Goal: Task Accomplishment & Management: Use online tool/utility

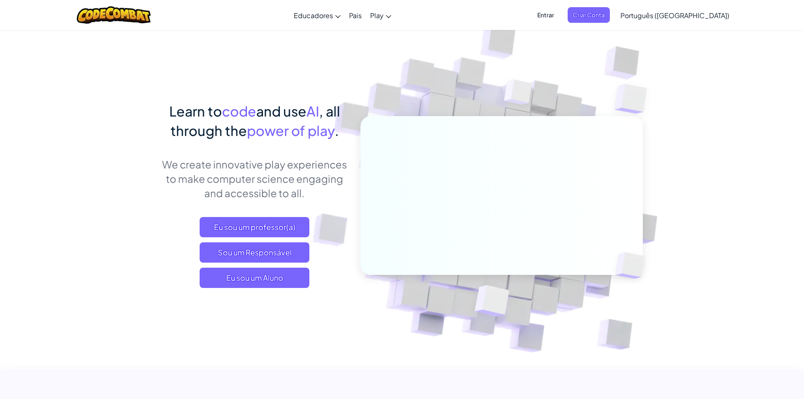
click at [560, 16] on span "Entrar" at bounding box center [546, 15] width 27 height 16
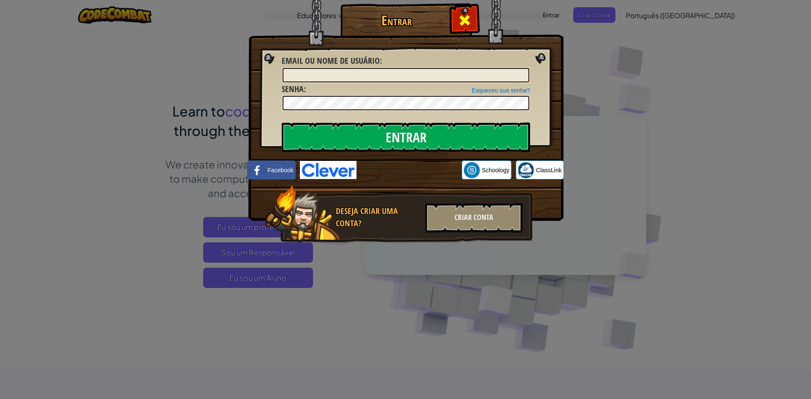
click at [470, 18] on span at bounding box center [465, 21] width 14 height 14
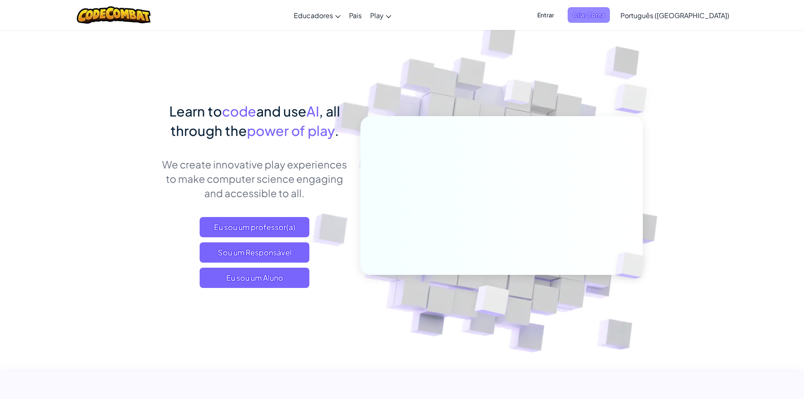
click at [610, 21] on span "Criar Conta" at bounding box center [589, 15] width 42 height 16
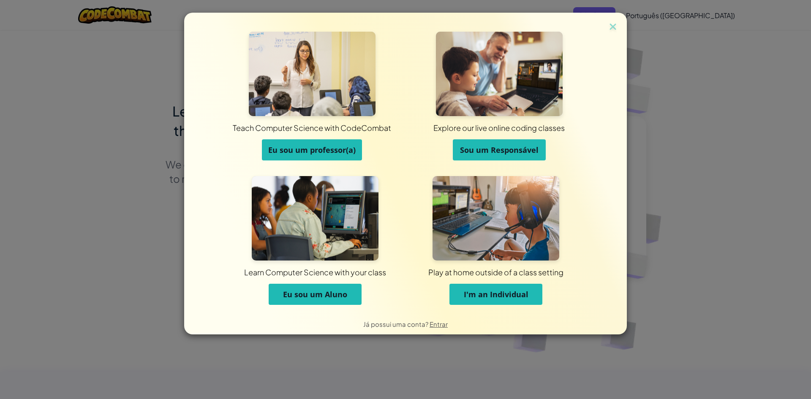
click at [335, 297] on span "Eu sou um Aluno" at bounding box center [315, 294] width 64 height 10
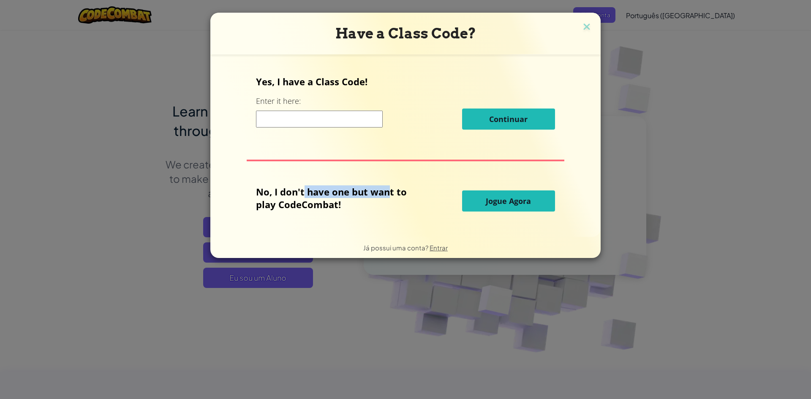
drag, startPoint x: 345, startPoint y: 194, endPoint x: 389, endPoint y: 195, distance: 44.3
click at [389, 195] on p "No, I don't have one but want to play CodeCombat!" at bounding box center [337, 197] width 163 height 25
click at [320, 124] on input at bounding box center [319, 119] width 127 height 17
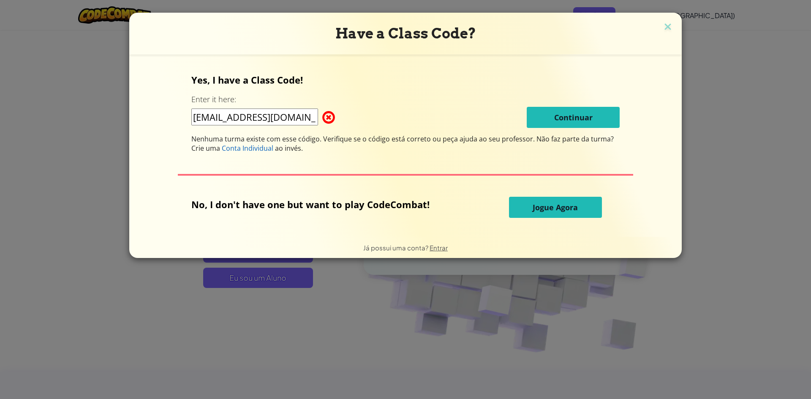
click at [259, 114] on input "caiopcalvo@gmail.com" at bounding box center [254, 117] width 127 height 17
type input "caiopcalvo@gmail.com"
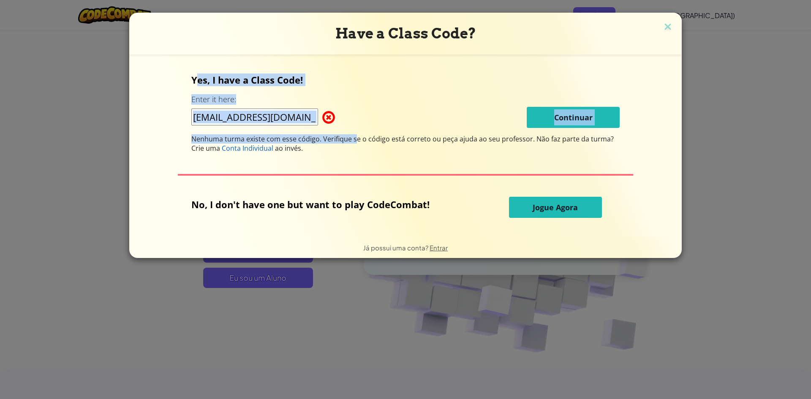
drag, startPoint x: 201, startPoint y: 81, endPoint x: 358, endPoint y: 141, distance: 167.7
click at [358, 141] on div "Yes, I have a Class Code! Enter it here: caiopcalvo@gmail.com Continuar Nenhuma…" at bounding box center [405, 112] width 428 height 79
click at [358, 141] on span "Nenhuma turma existe com esse código. Verifique se o código está correto ou peç…" at bounding box center [363, 138] width 345 height 9
drag, startPoint x: 379, startPoint y: 142, endPoint x: 289, endPoint y: 120, distance: 92.6
click at [289, 120] on div "Yes, I have a Class Code! Enter it here: caiopcalvo@gmail.com Continuar Nenhuma…" at bounding box center [405, 112] width 428 height 79
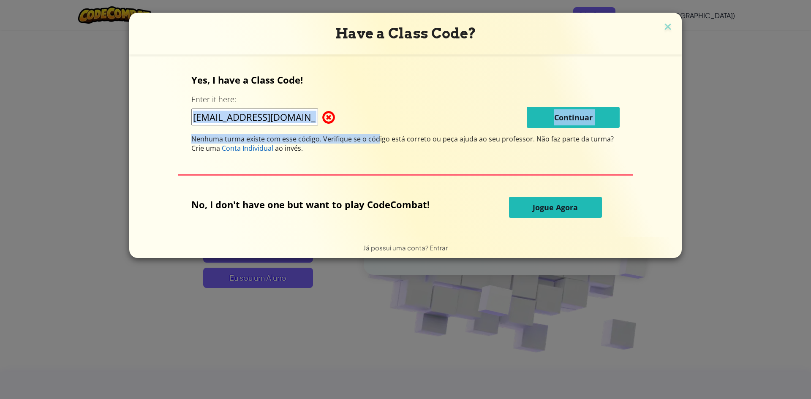
click at [322, 120] on span at bounding box center [322, 117] width 0 height 17
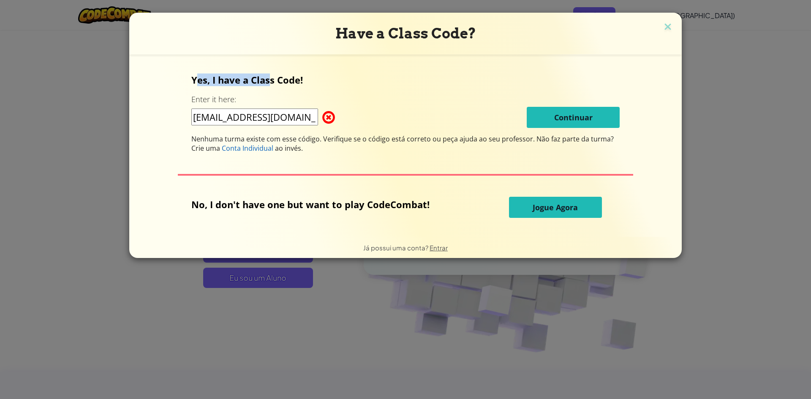
drag, startPoint x: 202, startPoint y: 79, endPoint x: 349, endPoint y: 83, distance: 147.0
click at [338, 84] on p "Yes, I have a Class Code!" at bounding box center [405, 79] width 428 height 13
click at [659, 23] on div "Have a Class Code? Yes, I have a Class Code! Enter it here: caiopcalvo@gmail.co…" at bounding box center [405, 135] width 552 height 245
click at [662, 24] on img at bounding box center [667, 27] width 11 height 13
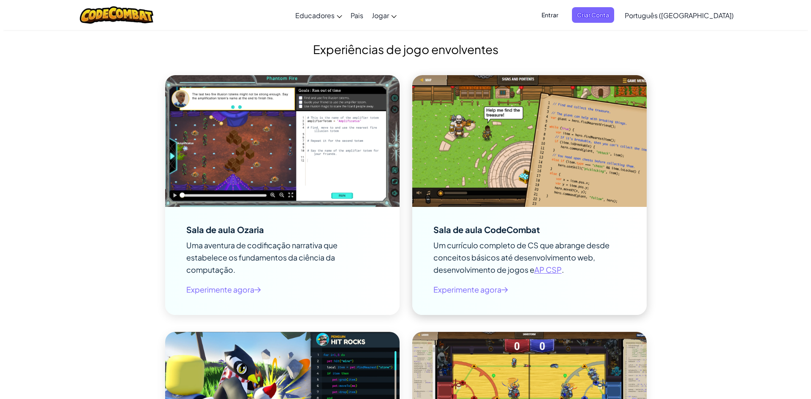
scroll to position [930, 0]
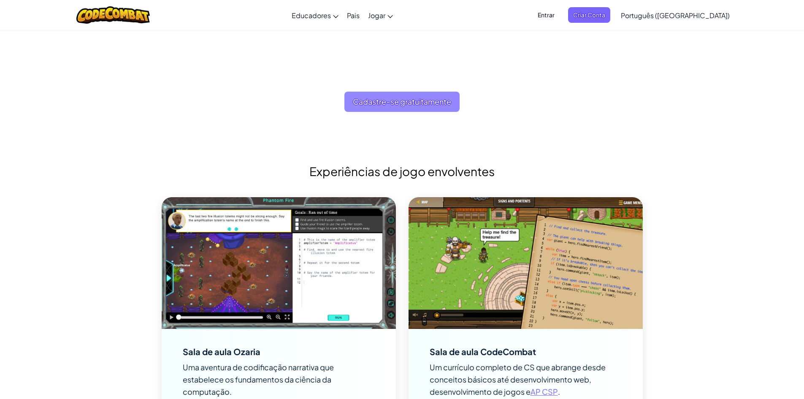
click at [407, 97] on font "Cadastre-se gratuitamente" at bounding box center [402, 102] width 98 height 10
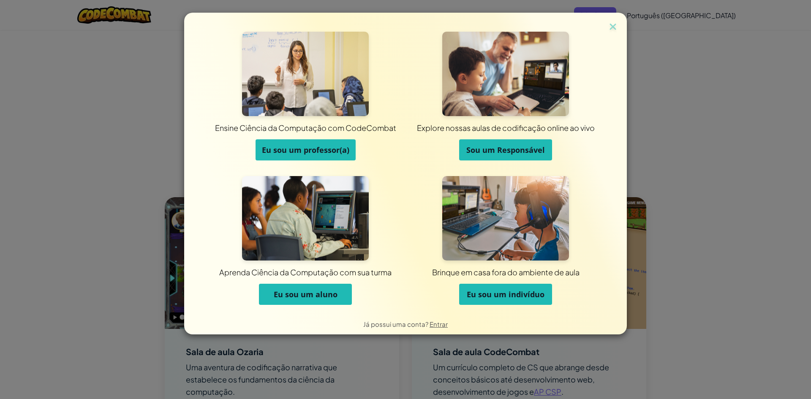
click at [327, 296] on font "Eu sou um aluno" at bounding box center [306, 294] width 64 height 10
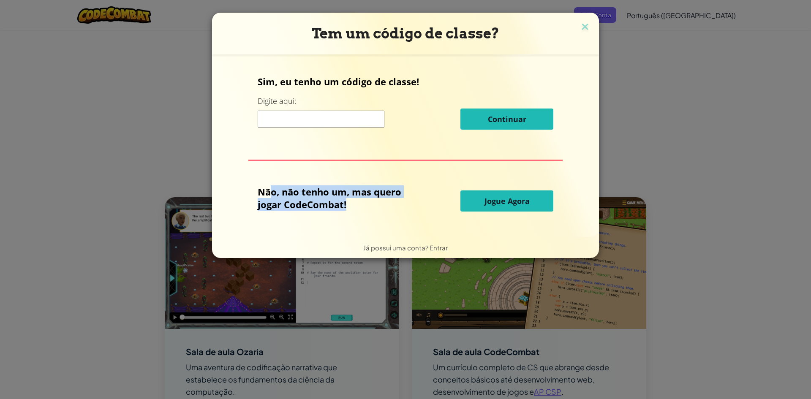
drag, startPoint x: 274, startPoint y: 190, endPoint x: 347, endPoint y: 211, distance: 75.9
click at [347, 211] on div "Não, não tenho um, mas quero jogar CodeCombat!" at bounding box center [359, 200] width 203 height 31
click at [338, 204] on font "Não, não tenho um, mas quero jogar CodeCombat!" at bounding box center [330, 197] width 144 height 25
drag, startPoint x: 359, startPoint y: 205, endPoint x: 336, endPoint y: 198, distance: 24.4
click at [317, 201] on p "Não, não tenho um, mas quero jogar CodeCombat!" at bounding box center [338, 197] width 161 height 25
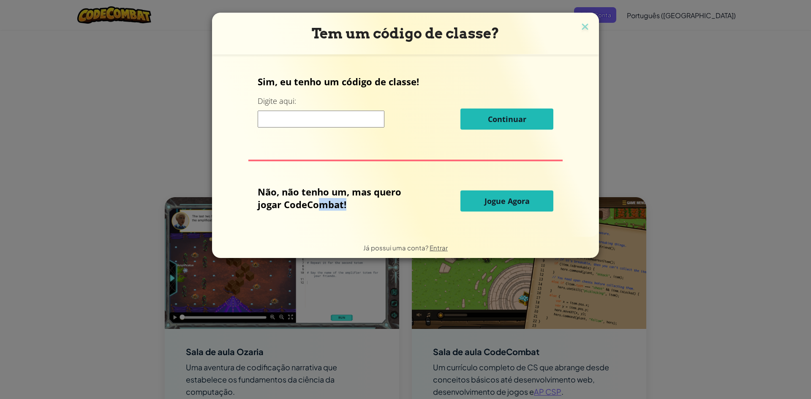
click at [468, 200] on button "Jogue Agora" at bounding box center [506, 200] width 93 height 21
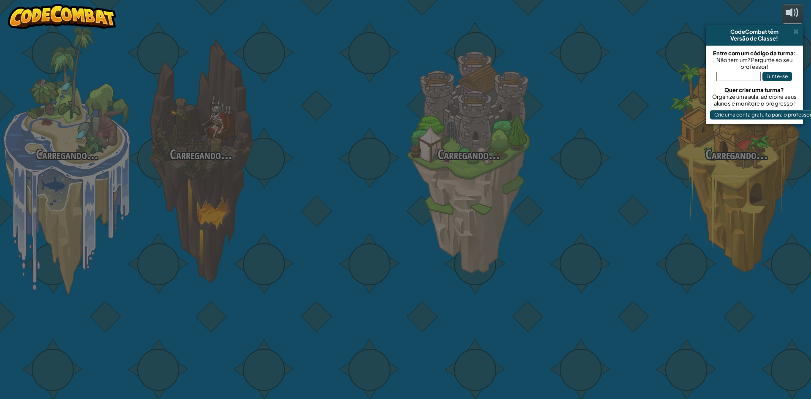
click at [477, 203] on div "Carregando... Carregando... Carregando... Carregando... Carregando... Carregand…" at bounding box center [405, 199] width 811 height 399
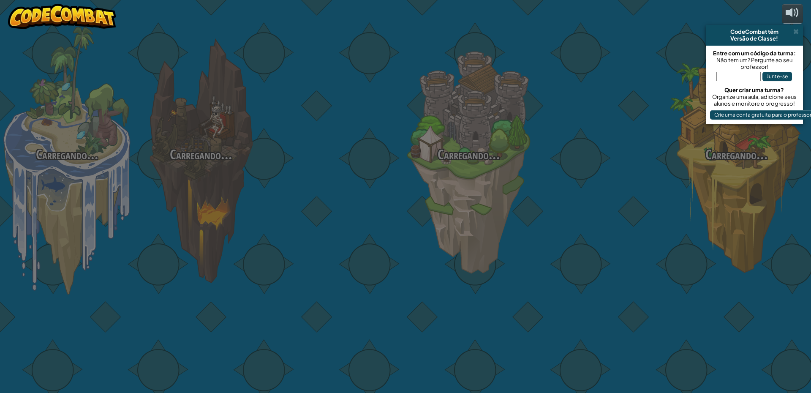
select select "pt-BR"
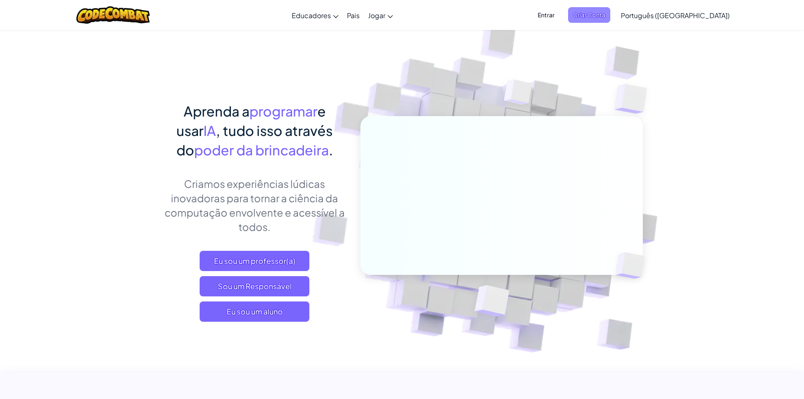
click at [606, 15] on font "Criar Conta" at bounding box center [589, 15] width 32 height 8
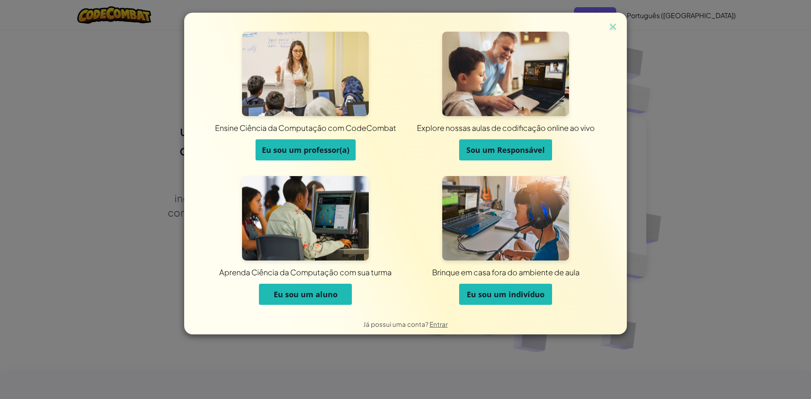
click at [511, 299] on button "Eu sou um indivíduo" at bounding box center [505, 294] width 93 height 21
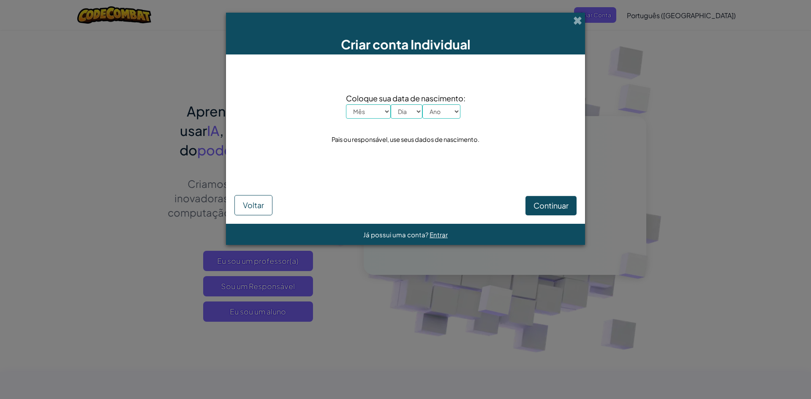
click at [382, 114] on select "Mês Janeiro Fevereiro Março Abril Maio Junho Julho Agosto Setembro Outubro Nove…" at bounding box center [368, 111] width 45 height 14
select select "11"
click at [346, 104] on select "Mês Janeiro Fevereiro Março Abril Maio Junho Julho Agosto Setembro Outubro Nove…" at bounding box center [368, 111] width 45 height 14
click at [403, 110] on select "Dia 1 2 3 4 5 6 7 8 9 10 11 12 13 14 15 16 17 18 19 20 21 22 23 24 25 26 27 28 …" at bounding box center [407, 111] width 32 height 14
select select "18"
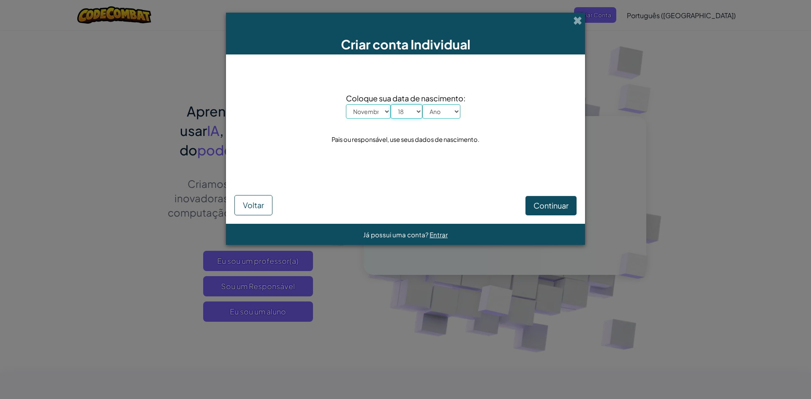
click at [391, 104] on select "Dia 1 2 3 4 5 6 7 8 9 10 11 12 13 14 15 16 17 18 19 20 21 22 23 24 25 26 27 28 …" at bounding box center [407, 111] width 32 height 14
click at [450, 116] on select "Ano 2025 2024 2023 2022 2021 2020 2019 2018 2017 2016 2015 2014 2013 2012 2011 …" at bounding box center [441, 111] width 38 height 14
select select "2006"
click at [422, 104] on select "Ano 2025 2024 2023 2022 2021 2020 2019 2018 2017 2016 2015 2014 2013 2012 2011 …" at bounding box center [441, 111] width 38 height 14
click at [544, 204] on font "Continuar" at bounding box center [550, 206] width 35 height 10
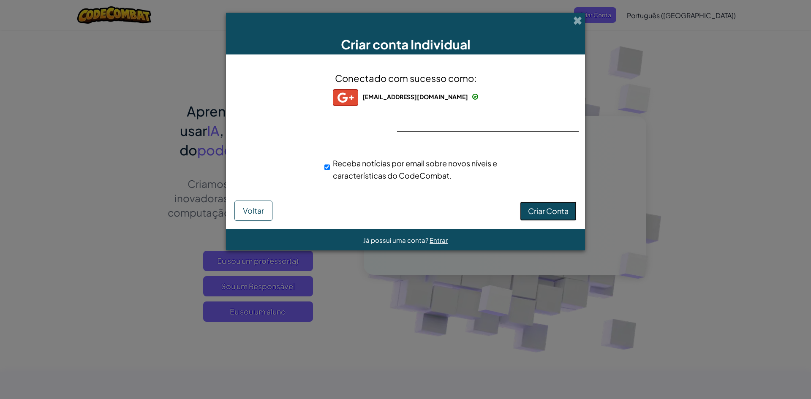
click at [532, 209] on font "Criar Conta" at bounding box center [548, 211] width 41 height 10
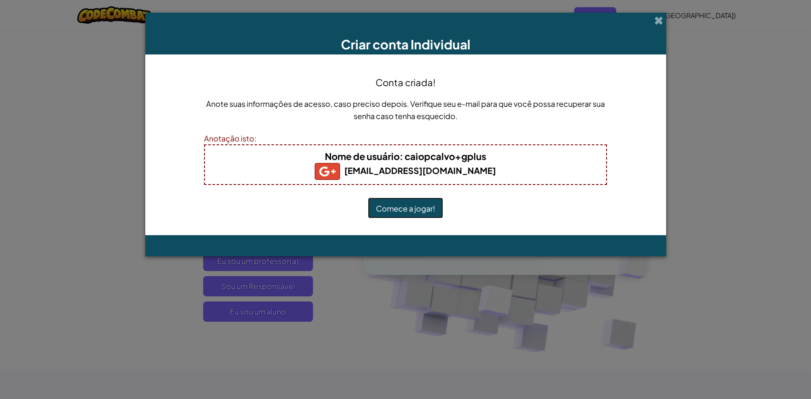
click at [426, 204] on font "Comece a jogar!" at bounding box center [405, 209] width 59 height 10
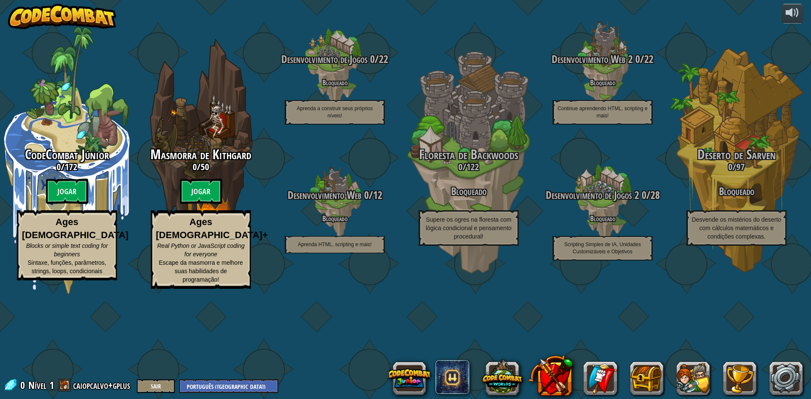
select select "pt-BR"
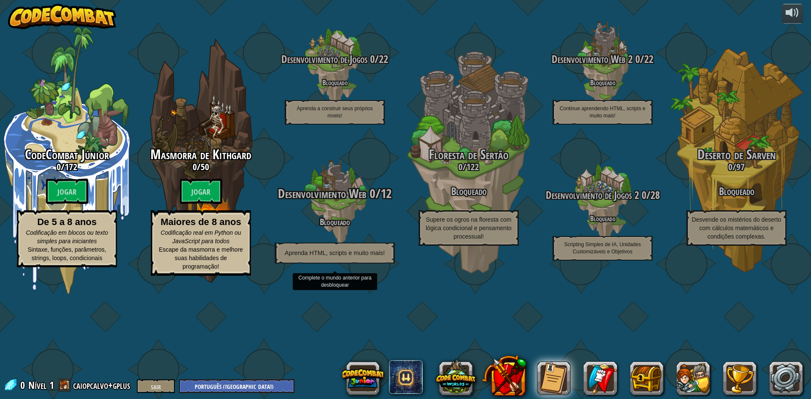
drag, startPoint x: 379, startPoint y: 212, endPoint x: 258, endPoint y: 217, distance: 120.4
click at [258, 217] on div "Desenvolvimento Web 0 / 12 Bloqueado Aprenda HTML, scripts e muito mais!" at bounding box center [334, 202] width 160 height 160
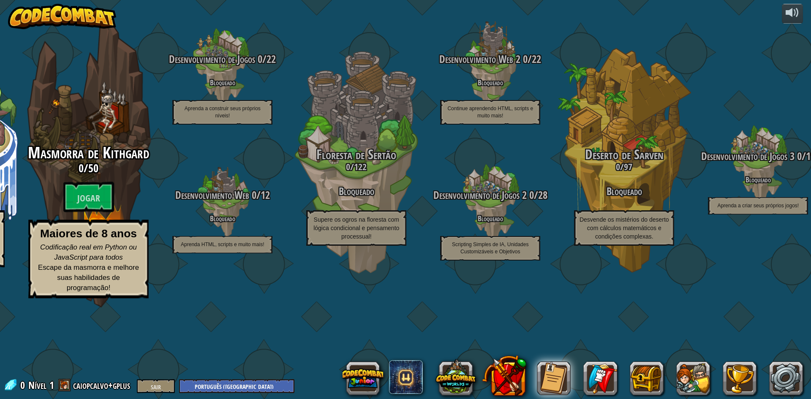
drag, startPoint x: 625, startPoint y: 206, endPoint x: 51, endPoint y: 193, distance: 574.0
click at [51, 193] on div "CodeCombat Júnior 0 / 172 Jogar De 5 a 8 anos Codificação em blocos ou texto si…" at bounding box center [349, 199] width 923 height 399
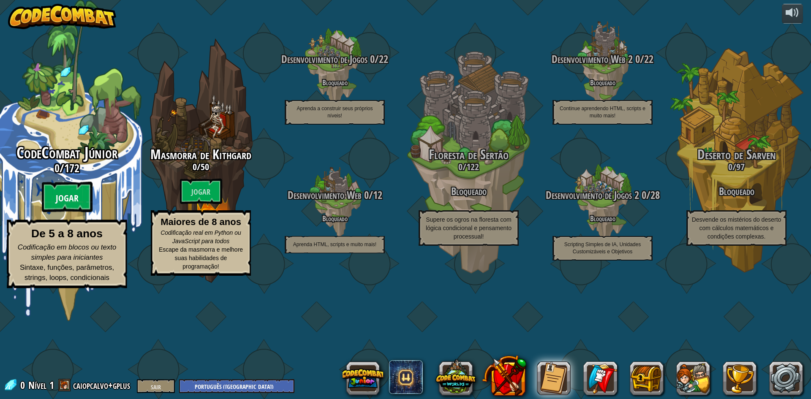
click at [74, 205] on font "Jogar" at bounding box center [67, 198] width 23 height 13
select select "pt-BR"
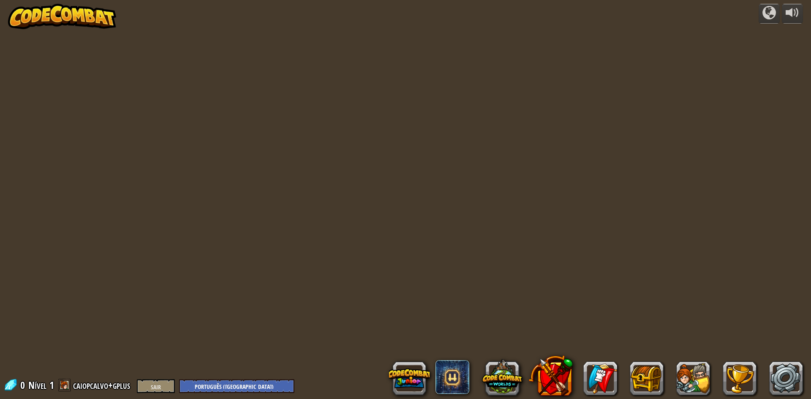
select select "pt-BR"
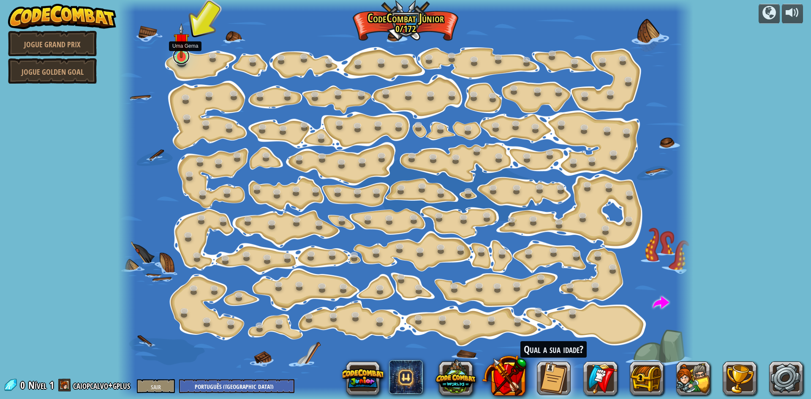
click at [184, 60] on link at bounding box center [181, 56] width 17 height 17
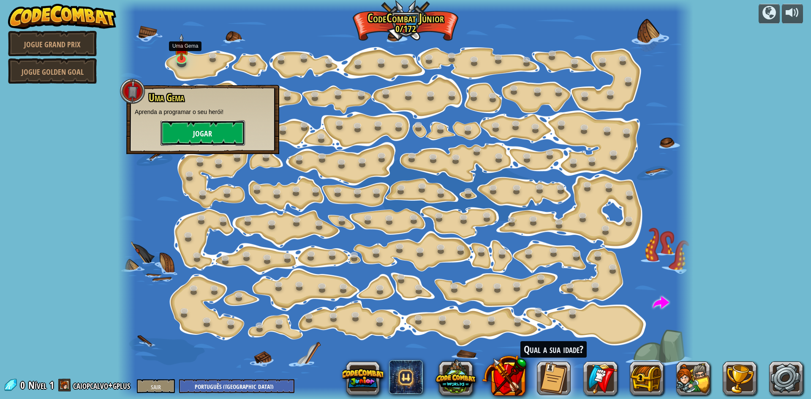
click at [206, 136] on font "Jogar" at bounding box center [202, 134] width 19 height 11
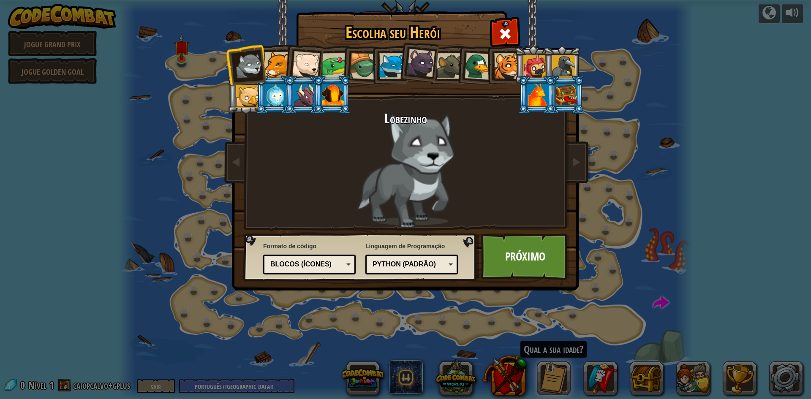
click at [282, 71] on div at bounding box center [277, 65] width 26 height 26
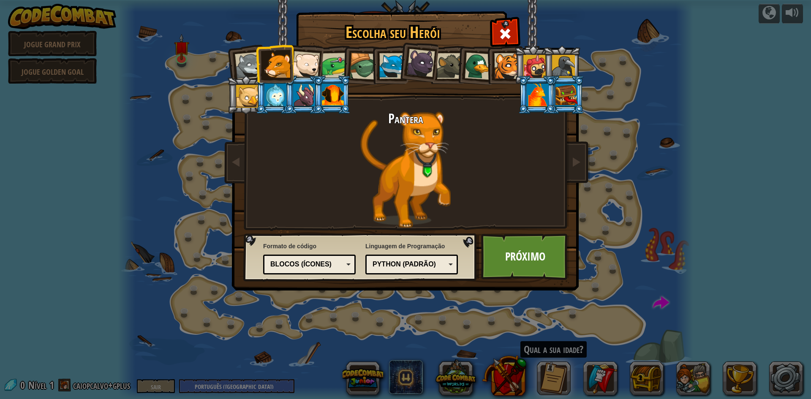
click at [311, 70] on div at bounding box center [306, 65] width 28 height 28
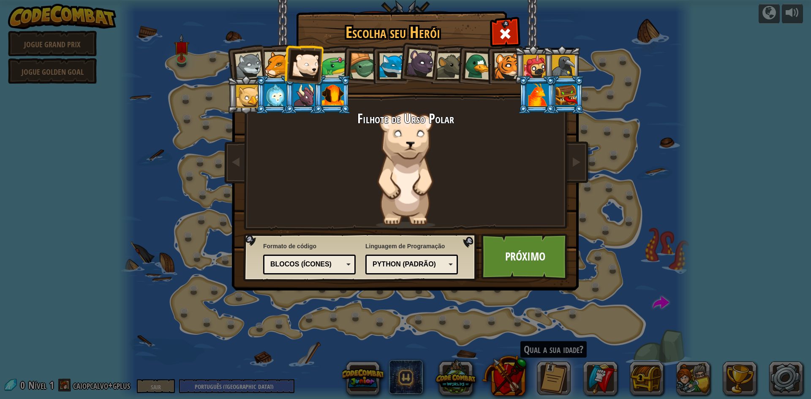
click at [450, 77] on div at bounding box center [450, 66] width 26 height 26
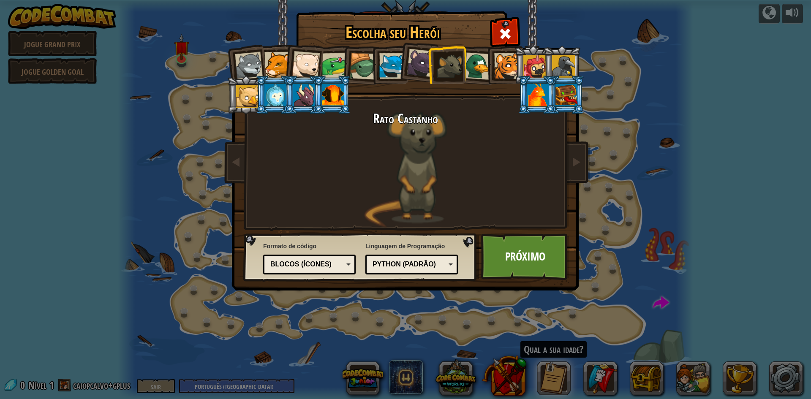
click at [394, 67] on div at bounding box center [392, 66] width 26 height 26
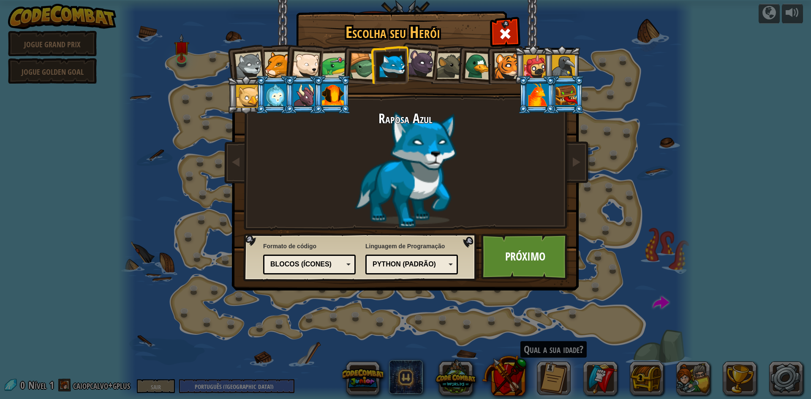
click at [255, 65] on div at bounding box center [249, 66] width 28 height 28
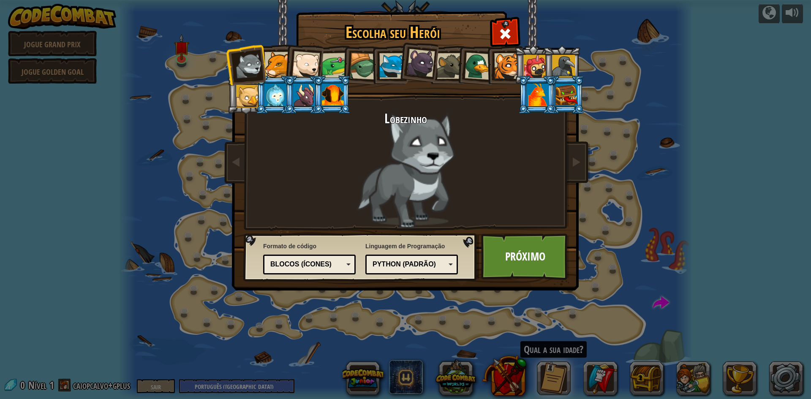
click at [252, 98] on div at bounding box center [247, 96] width 23 height 23
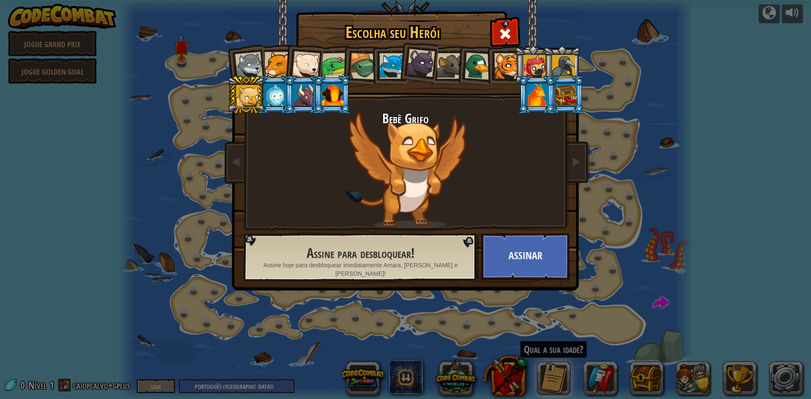
click at [280, 66] on div at bounding box center [277, 65] width 26 height 26
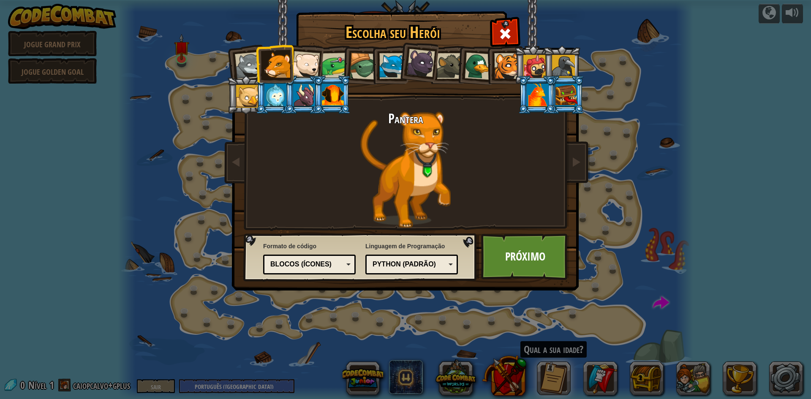
click at [386, 70] on div at bounding box center [392, 66] width 26 height 26
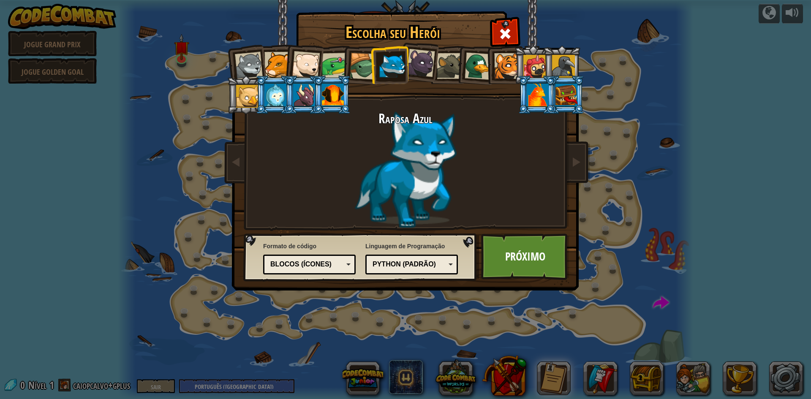
click at [318, 65] on div at bounding box center [306, 65] width 28 height 28
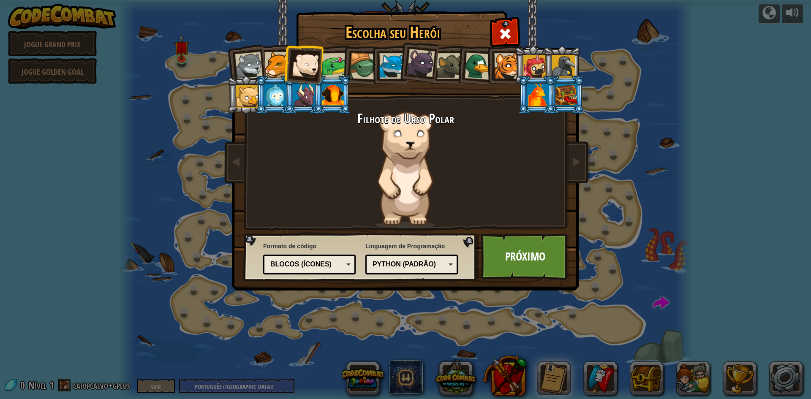
click at [275, 65] on div at bounding box center [277, 65] width 26 height 26
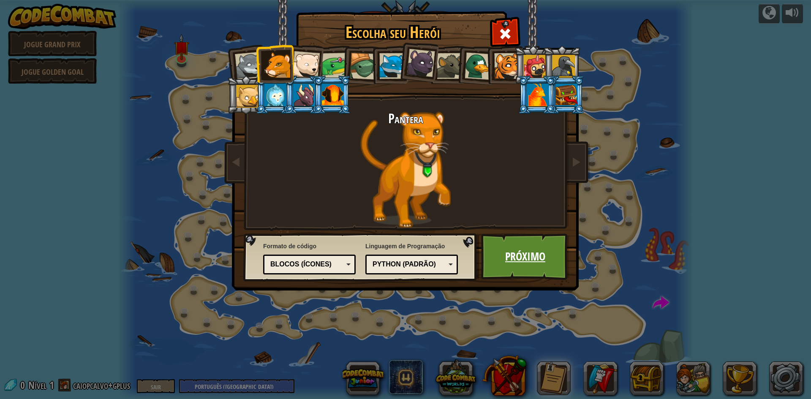
click at [522, 255] on font "Próximo" at bounding box center [525, 256] width 40 height 15
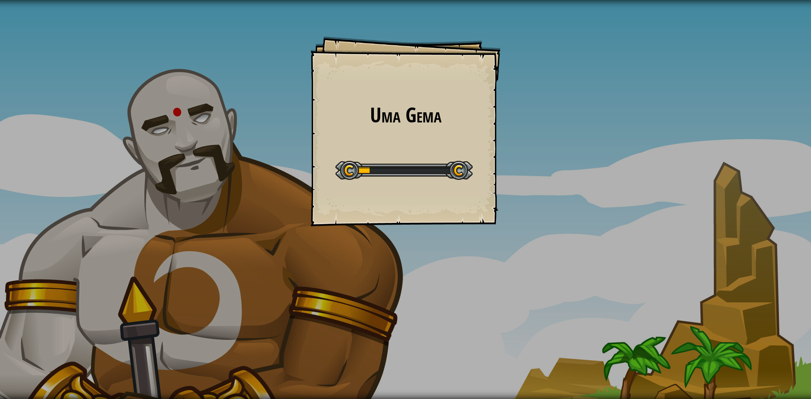
select select "pt-BR"
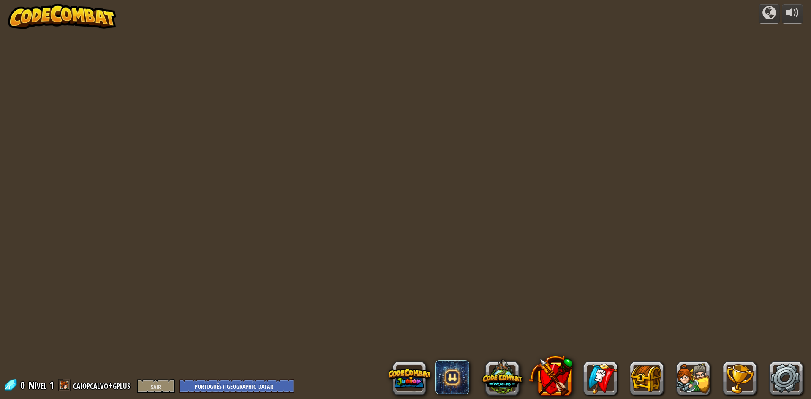
select select "pt-BR"
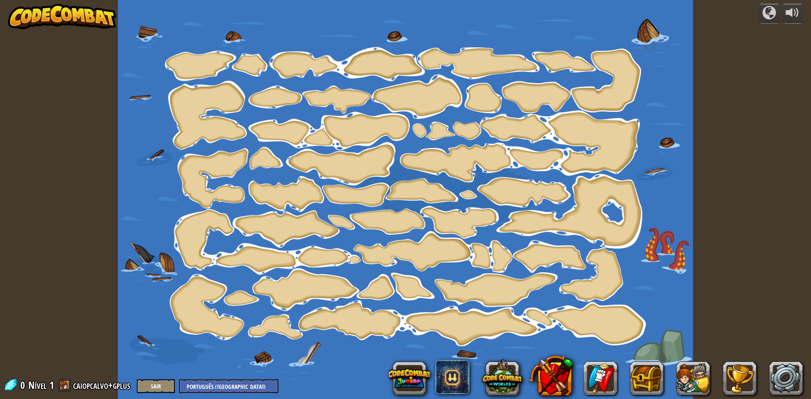
select select "pt-BR"
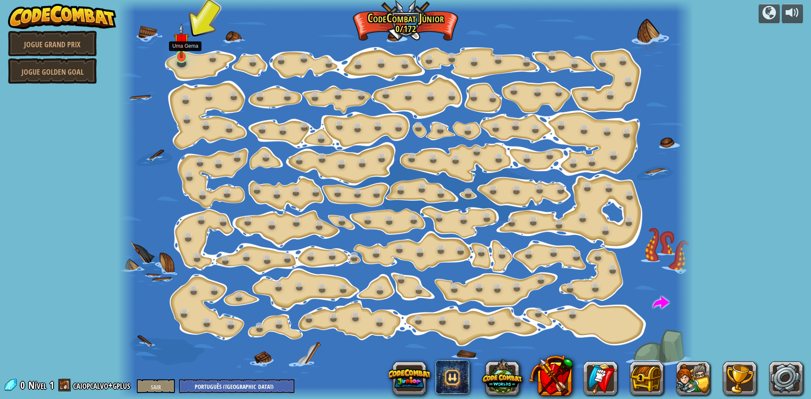
click at [184, 57] on img at bounding box center [181, 40] width 15 height 35
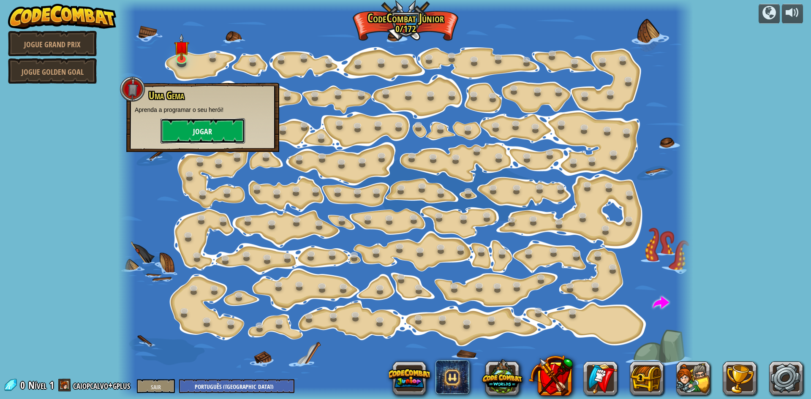
click at [204, 129] on font "Jogar" at bounding box center [202, 132] width 19 height 11
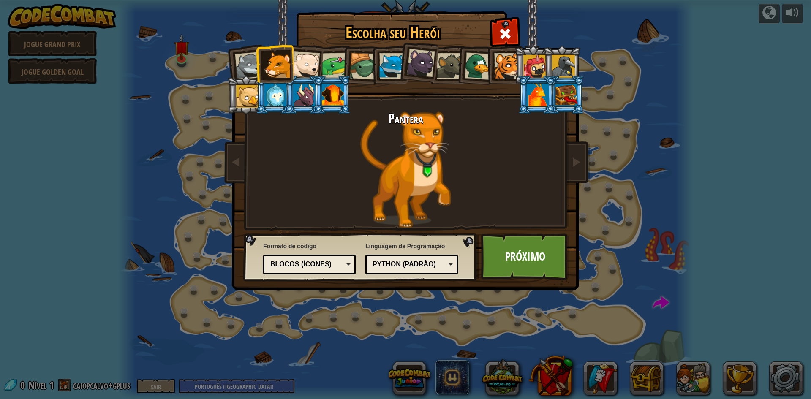
click at [409, 262] on font "Python (Padrão)" at bounding box center [403, 264] width 63 height 7
click at [354, 264] on div "Código de texto Blocos e código Blocos Blocos (Ícones) Blocos (Ícones)" at bounding box center [309, 265] width 92 height 20
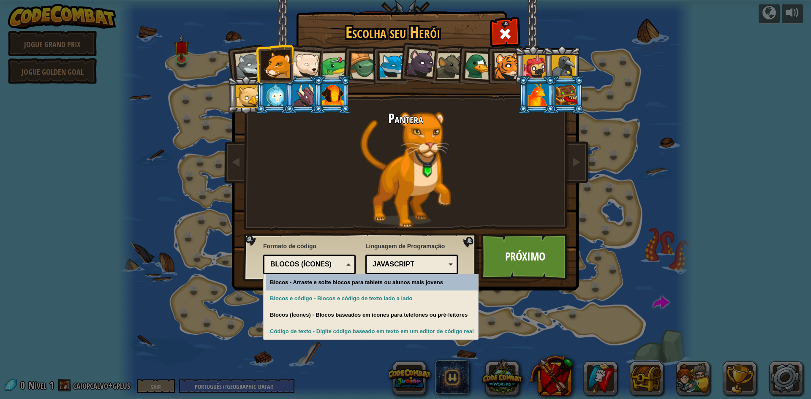
click at [321, 244] on span "Formato de código" at bounding box center [309, 246] width 92 height 8
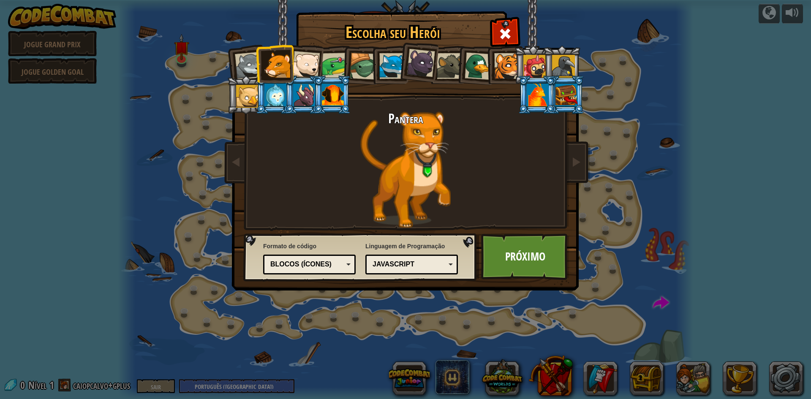
click at [423, 266] on div "JavaScript" at bounding box center [408, 265] width 73 height 10
click at [414, 267] on font "Python (Padrão)" at bounding box center [403, 264] width 63 height 7
click at [328, 257] on div "Código de texto Blocos e código Blocos Blocos (Ícones) Blocos (Ícones)" at bounding box center [309, 265] width 92 height 20
click at [399, 262] on font "JavaScript" at bounding box center [393, 264] width 42 height 7
click at [381, 263] on font "Python (Padrão)" at bounding box center [403, 264] width 63 height 7
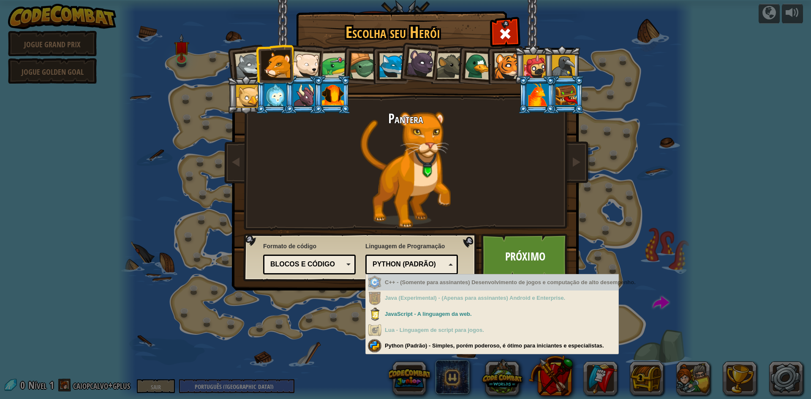
click at [342, 268] on div "Blocos e código" at bounding box center [306, 265] width 73 height 10
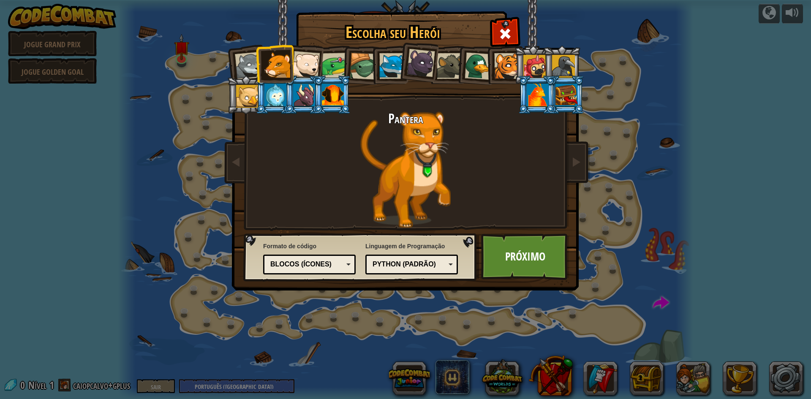
click at [412, 259] on div "Python (Padrão)" at bounding box center [412, 264] width 82 height 13
click at [387, 266] on font "JavaScript" at bounding box center [393, 264] width 42 height 7
click at [320, 263] on font "Blocos (Ícones)" at bounding box center [300, 264] width 61 height 7
click at [339, 317] on div "Escolha seu Herói 0 Lobezinho Pantera Filhote de Urso Polar Sapo Tartaruga Rapo…" at bounding box center [405, 199] width 811 height 399
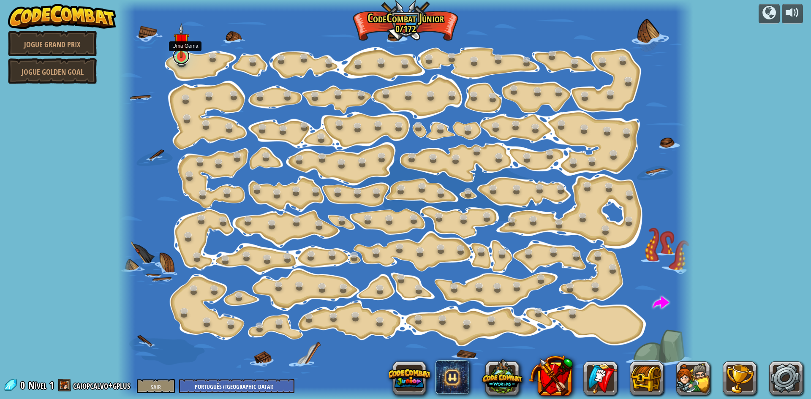
click at [182, 59] on link at bounding box center [181, 56] width 17 height 17
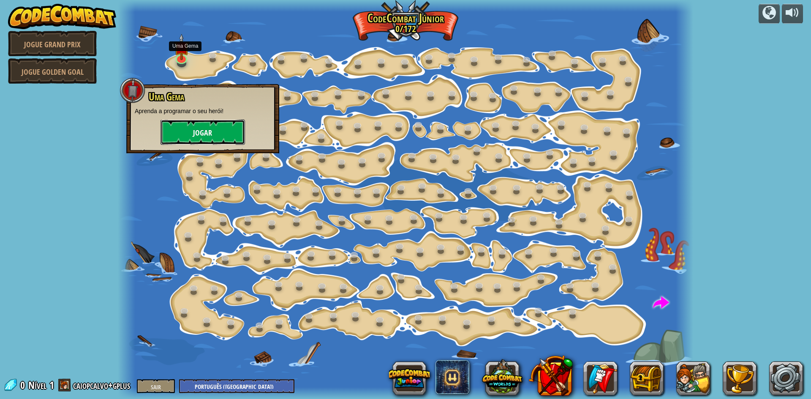
click at [220, 129] on button "Jogar" at bounding box center [202, 132] width 84 height 25
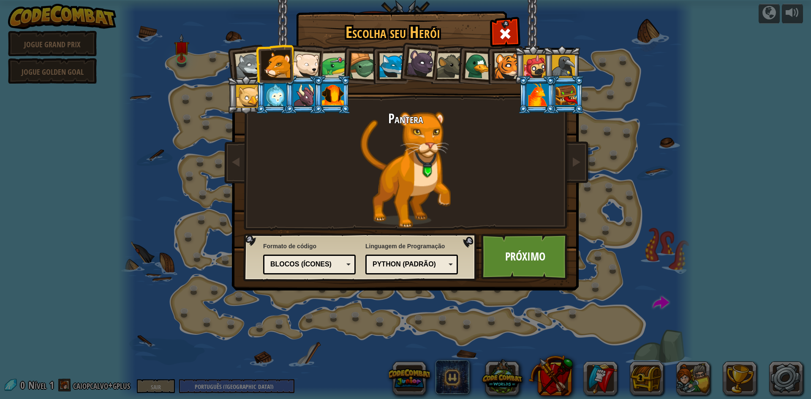
click at [306, 267] on font "Blocos (Ícones)" at bounding box center [300, 264] width 61 height 7
click at [393, 262] on font "Python (Padrão)" at bounding box center [403, 264] width 63 height 7
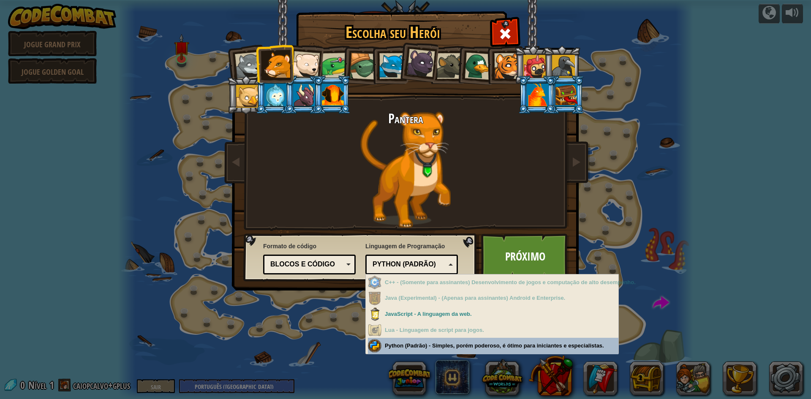
click at [440, 346] on div "Escolha seu Herói 0 Lobezinho Pantera Filhote de Urso Polar Sapo Tartaruga Rapo…" at bounding box center [405, 199] width 811 height 399
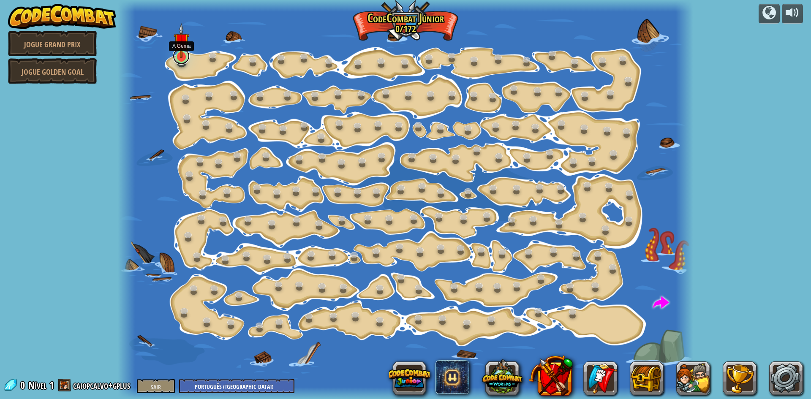
click at [183, 62] on link at bounding box center [181, 56] width 17 height 17
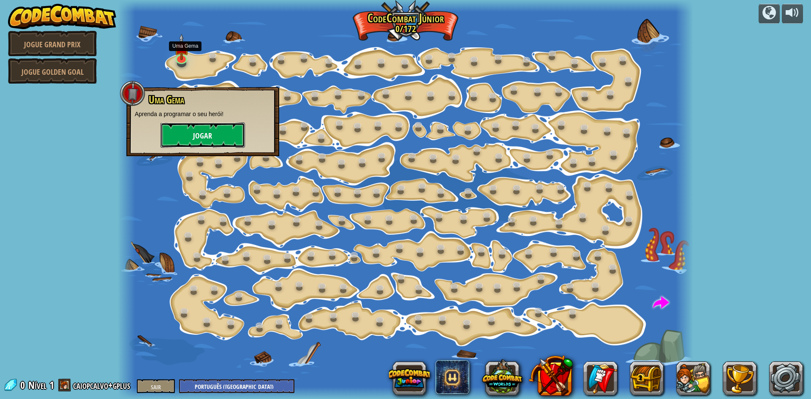
click at [189, 123] on button "Jogar" at bounding box center [202, 134] width 84 height 25
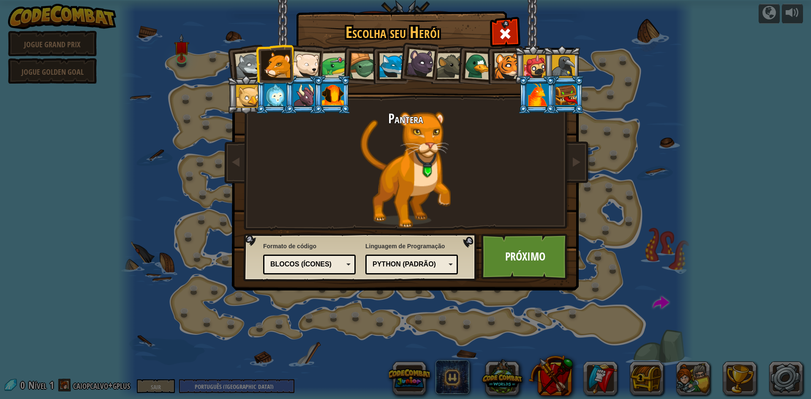
click at [416, 271] on div "Python (Padrão)" at bounding box center [412, 264] width 82 height 13
click at [319, 262] on font "Blocos (Ícones)" at bounding box center [300, 264] width 61 height 7
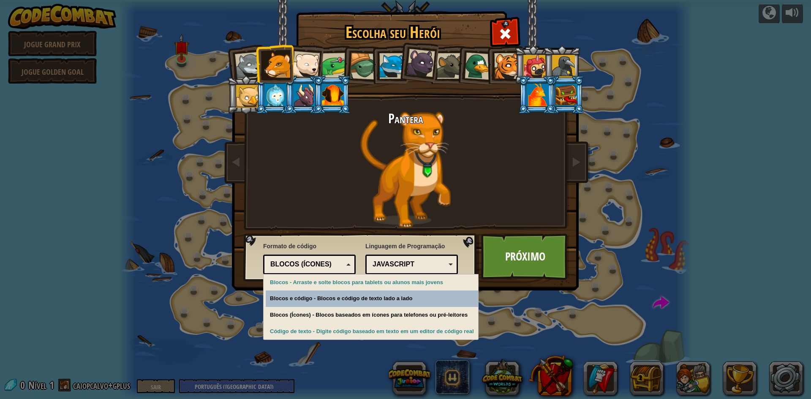
click at [392, 264] on font "JavaScript" at bounding box center [393, 264] width 42 height 7
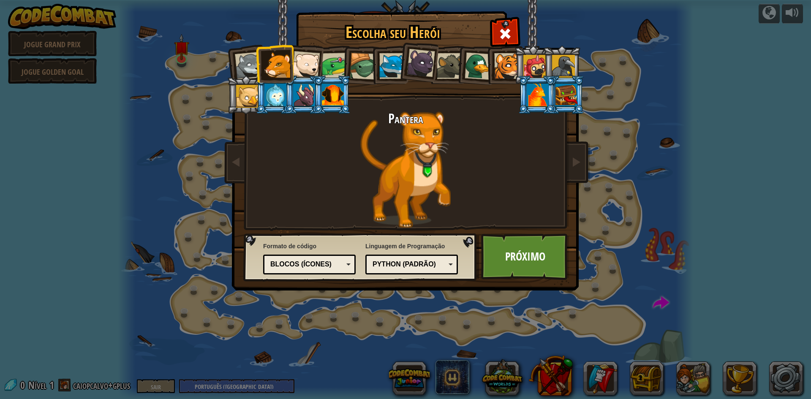
click at [323, 260] on div "Blocos (Ícones)" at bounding box center [306, 265] width 73 height 10
click at [410, 269] on div "Python (Padrão)" at bounding box center [412, 264] width 82 height 13
click at [400, 256] on div "Python (Padrão) JavaScript Lua C++ Java (Experimental) JavaScript" at bounding box center [411, 265] width 92 height 20
click at [403, 273] on div "Python (Padrão) JavaScript Lua C++ Java (Experimental) Python (Padrão)" at bounding box center [411, 265] width 92 height 20
click at [324, 265] on font "Código de texto" at bounding box center [301, 264] width 63 height 7
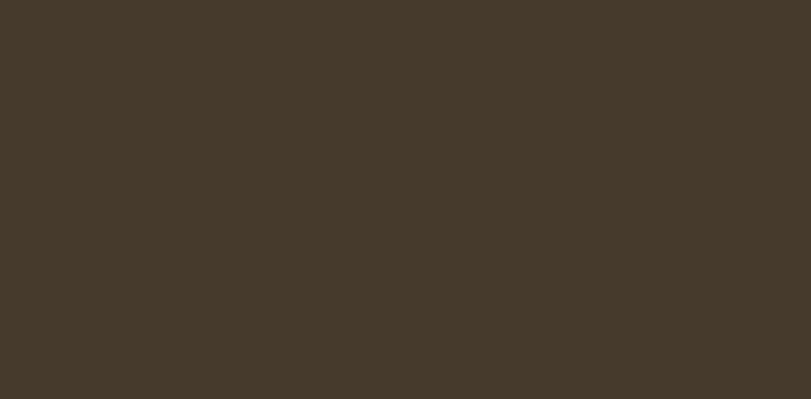
select select "pt-BR"
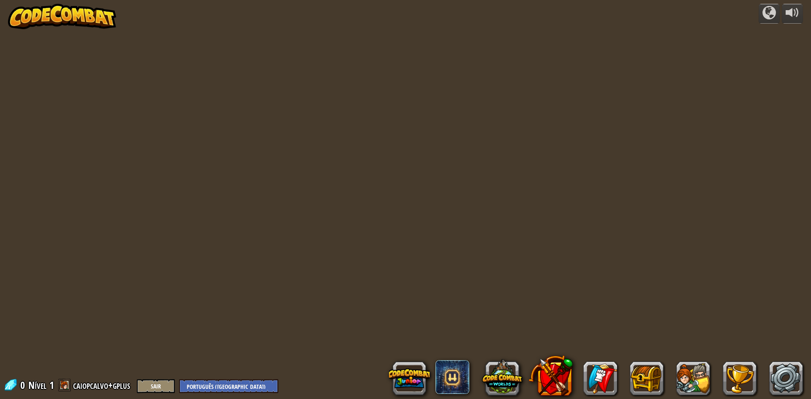
select select "pt-BR"
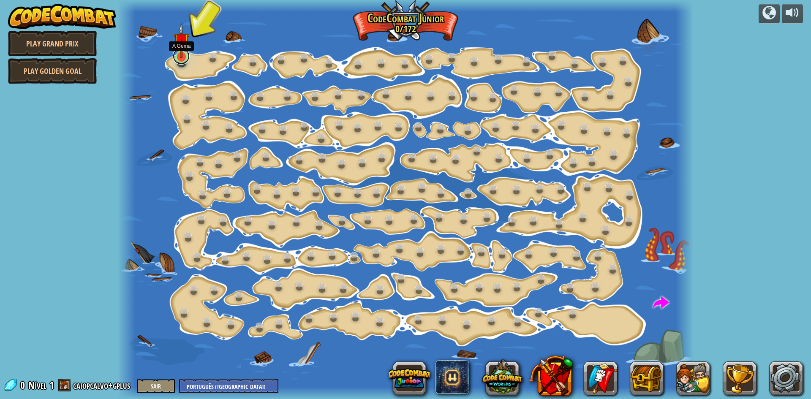
click at [185, 61] on link at bounding box center [181, 56] width 17 height 17
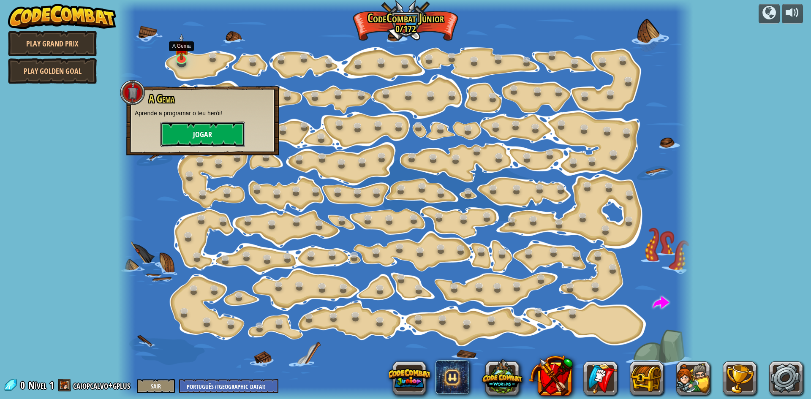
click at [207, 133] on button "Jogar" at bounding box center [202, 134] width 84 height 25
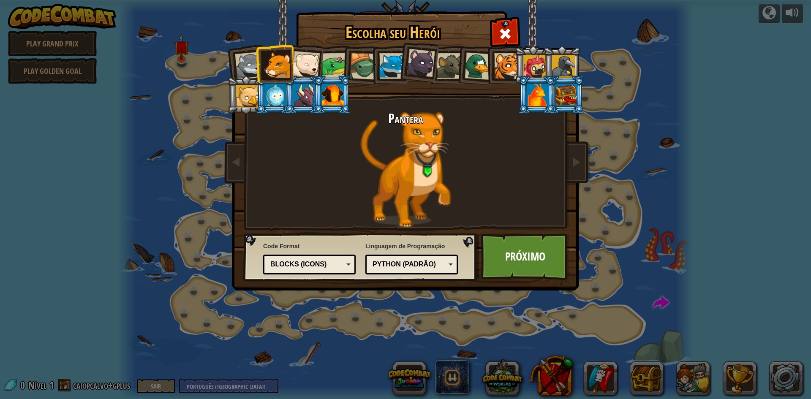
click at [395, 264] on div "Python (Padrão)" at bounding box center [408, 265] width 73 height 10
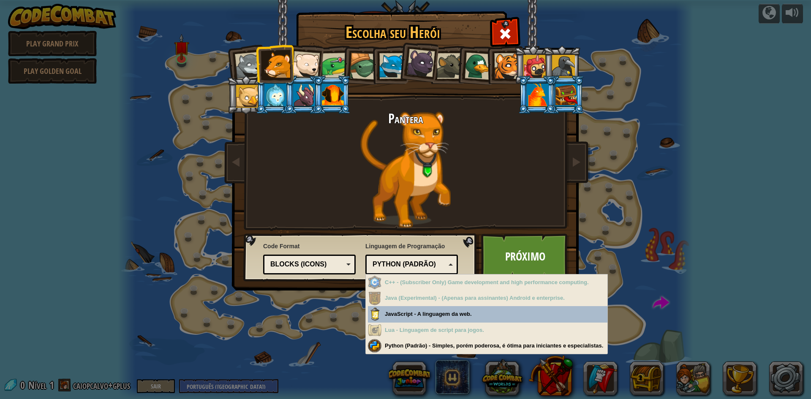
click at [362, 240] on div "Code Format Text code Blocks and code Blocks Blocks (Icons) Blocks (Icons) Bloc…" at bounding box center [360, 257] width 228 height 43
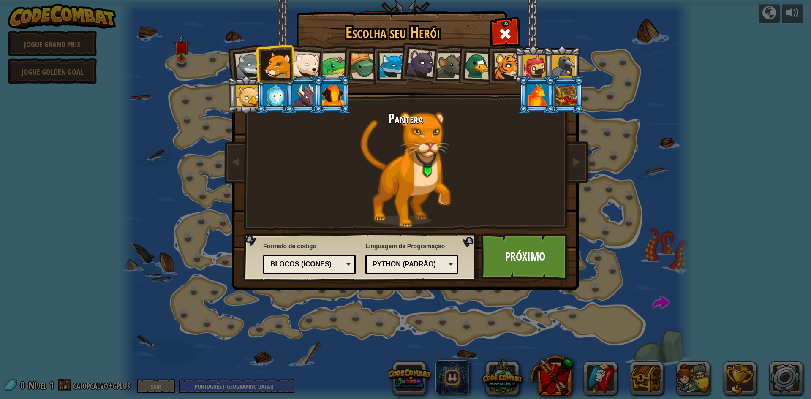
click at [337, 262] on div "Blocos (Ícones)" at bounding box center [306, 265] width 73 height 10
click at [415, 247] on font "Linguagem de Programação" at bounding box center [404, 246] width 79 height 7
click at [422, 261] on font "Python (Padrão)" at bounding box center [403, 264] width 63 height 7
click at [534, 252] on font "Próximo" at bounding box center [525, 256] width 40 height 15
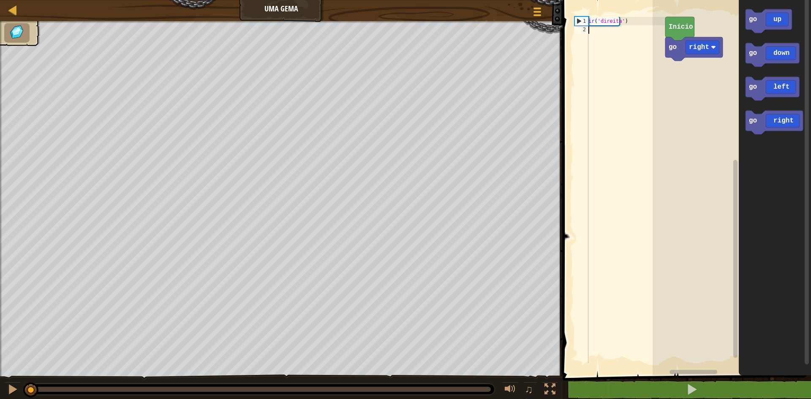
drag, startPoint x: 619, startPoint y: 56, endPoint x: 582, endPoint y: 33, distance: 43.7
click at [575, 37] on div "1 2 ir ( 'direita' ) ???????????? ???????????? ???????????? ???????????? ??????…" at bounding box center [619, 190] width 92 height 346
click at [603, 29] on div "ir ( 'direita' )" at bounding box center [626, 198] width 79 height 363
click at [633, 19] on div "ir ( 'direita' )" at bounding box center [626, 198] width 79 height 363
click at [639, 22] on div "ir ( 'direita' )" at bounding box center [626, 198] width 79 height 363
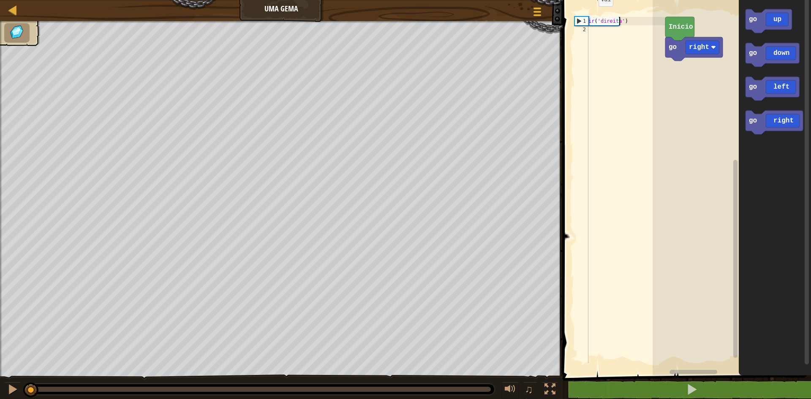
click at [579, 21] on div "1" at bounding box center [582, 21] width 14 height 8
type textarea "go('right')"
click at [579, 21] on div "1" at bounding box center [582, 21] width 14 height 8
click at [625, 21] on div "ir ( 'direita' )" at bounding box center [626, 198] width 79 height 363
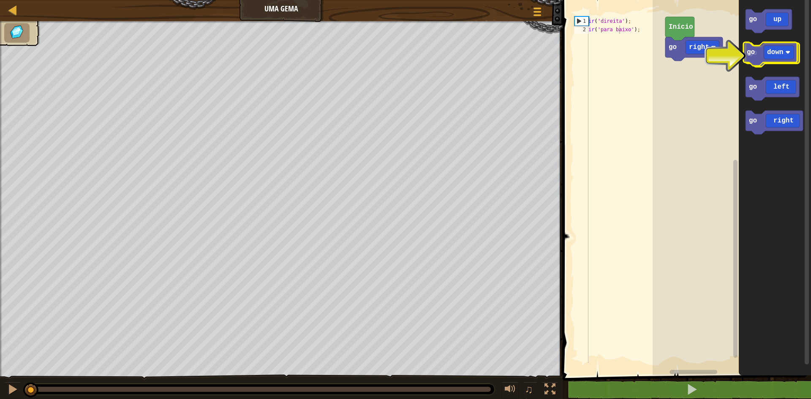
click at [780, 55] on icon "Espaço de trabalho do Blockly" at bounding box center [772, 55] width 54 height 24
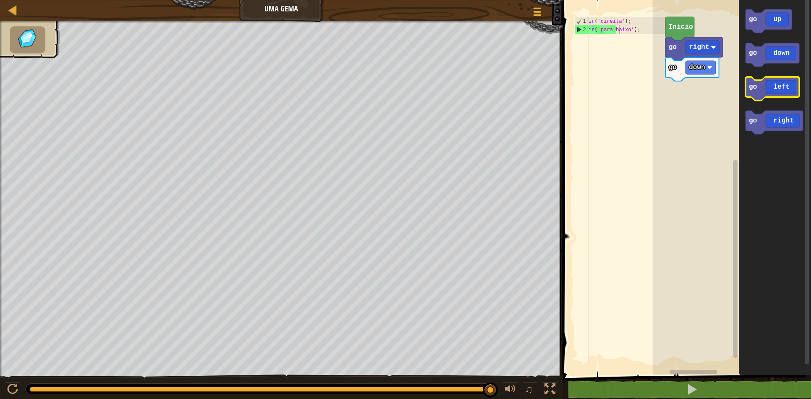
click at [747, 95] on g "go up go down go left go right" at bounding box center [773, 71] width 57 height 125
click at [769, 91] on icon "Espaço de trabalho do Blockly" at bounding box center [772, 89] width 54 height 24
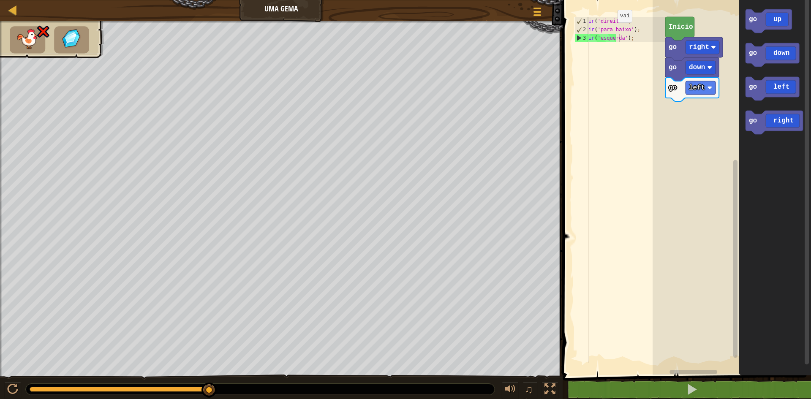
click at [612, 35] on div "ir ( 'direita' ) ; ir ( 'para baixo' ) ; ir ( 'esquerda' ) ;" at bounding box center [626, 198] width 79 height 363
click at [636, 38] on div "ir ( 'direita' ) ; ir ( 'para baixo' ) ; ir ( 'esquerda' ) ;" at bounding box center [626, 198] width 79 height 363
drag, startPoint x: 648, startPoint y: 38, endPoint x: 609, endPoint y: 40, distance: 38.9
click at [609, 40] on div "ir ( 'direita' ) ; ir ( 'para baixo' ) ; ir ( 'esquerda' ) ;" at bounding box center [626, 198] width 79 height 363
click at [693, 90] on text "left" at bounding box center [697, 88] width 16 height 8
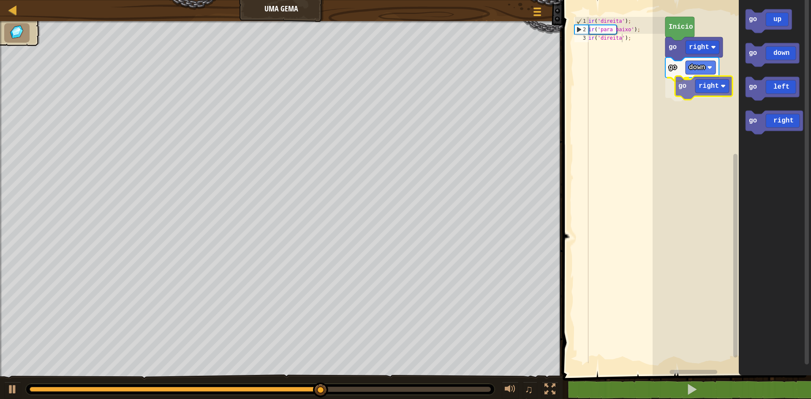
click at [696, 83] on div "Início go right go down go right go up go down go left go right go right" at bounding box center [731, 186] width 158 height 380
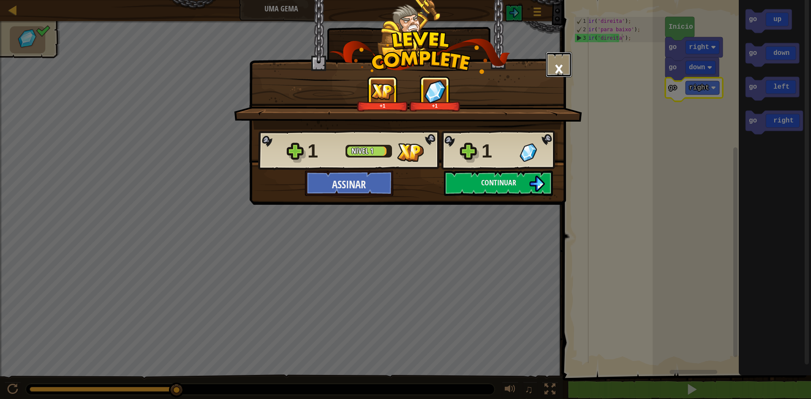
click at [556, 72] on font "×" at bounding box center [558, 68] width 9 height 29
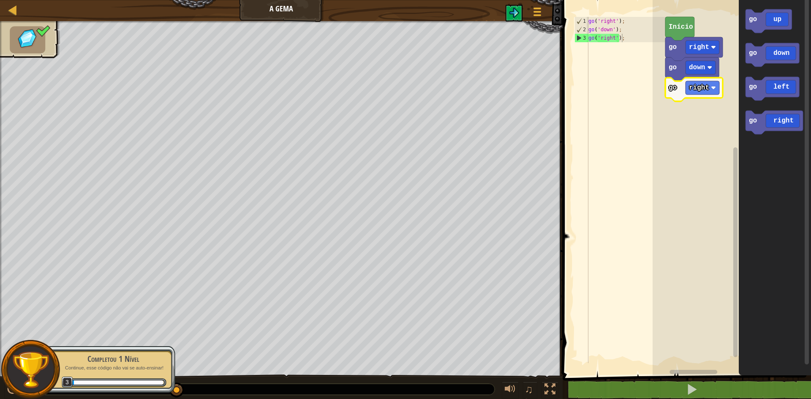
click at [622, 76] on div "go ( 'right' ) ; go ( 'down' ) ; go ( 'right' ) ;" at bounding box center [626, 198] width 79 height 363
click at [623, 38] on div "go ( 'right' ) ; go ( 'down' ) ; go ( 'right' ) ;" at bounding box center [626, 198] width 79 height 363
click at [615, 40] on div "go ( 'right' ) ; go ( 'down' ) ; go ( 'right' ) ;" at bounding box center [626, 198] width 79 height 363
click at [624, 40] on div "go ( 'right' ) ; go ( 'down' ) ; go ( 'right' ) ;" at bounding box center [626, 198] width 79 height 363
click at [619, 35] on div "go ( 'right' ) ; go ( 'down' ) ; go ( 'right' ) ;" at bounding box center [626, 198] width 79 height 363
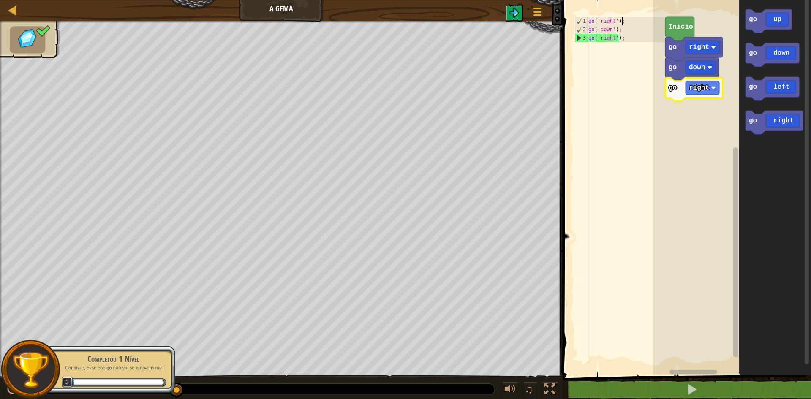
click at [624, 18] on div "go ( 'right' ) ; go ( 'down' ) ; go ( 'right' ) ;" at bounding box center [626, 198] width 79 height 363
drag, startPoint x: 618, startPoint y: 21, endPoint x: 584, endPoint y: 20, distance: 34.2
click at [584, 20] on div "go('right'); 1 2 3 go ( 'right' ) ; go ( 'down' ) ; go ( 'right' ) ; הההההההההה…" at bounding box center [619, 190] width 92 height 346
click at [625, 31] on div "go ( 'right' ) ; go ( 'down' ) ; go ( 'right' ) ;" at bounding box center [626, 198] width 79 height 363
click at [628, 39] on div "go ( 'right' ) ; go ( 'down' ) ; go ( 'right' ) ;" at bounding box center [626, 198] width 79 height 363
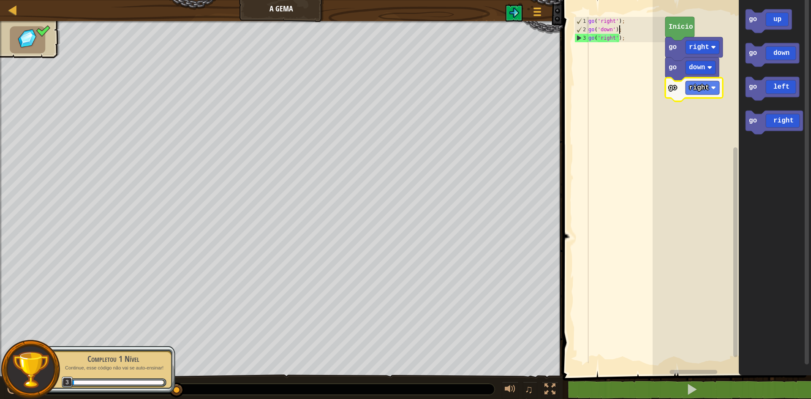
type textarea "go('right');"
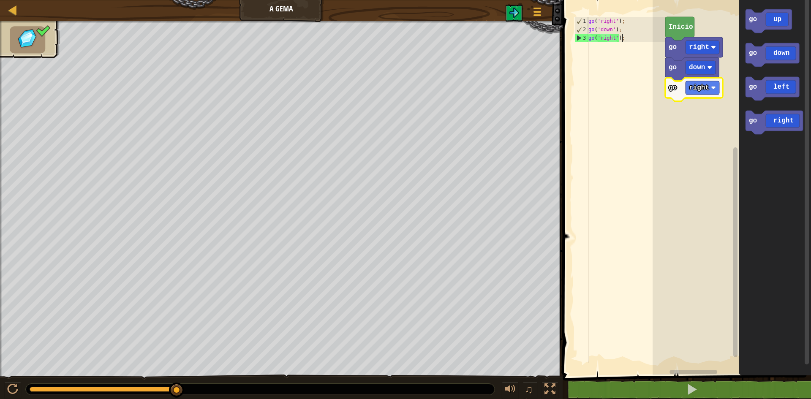
select select "pt-BR"
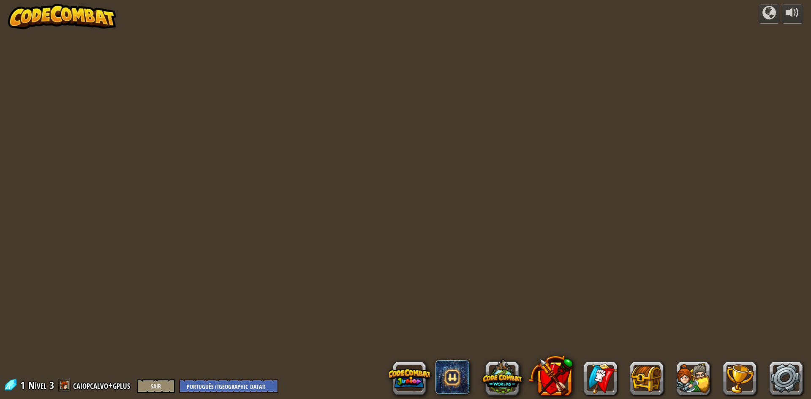
select select "pt-BR"
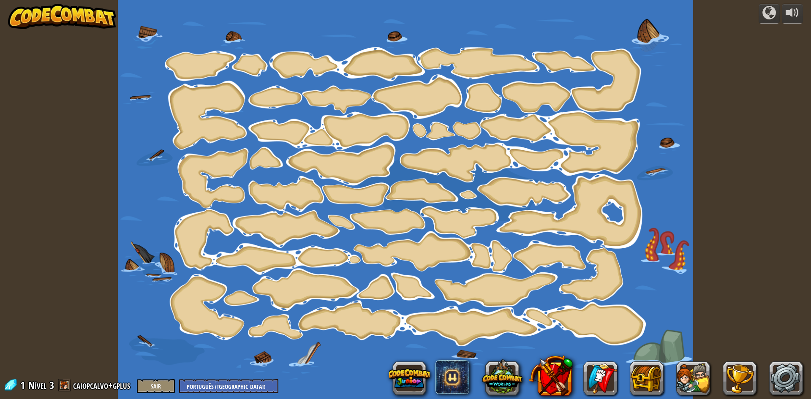
select select "pt-BR"
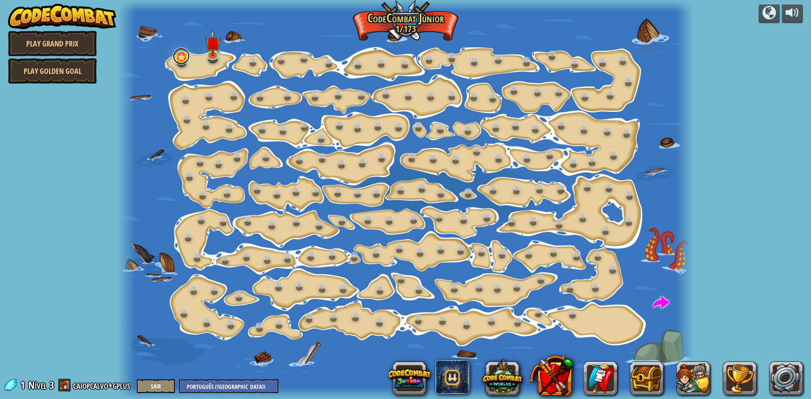
click at [182, 61] on link at bounding box center [181, 56] width 17 height 17
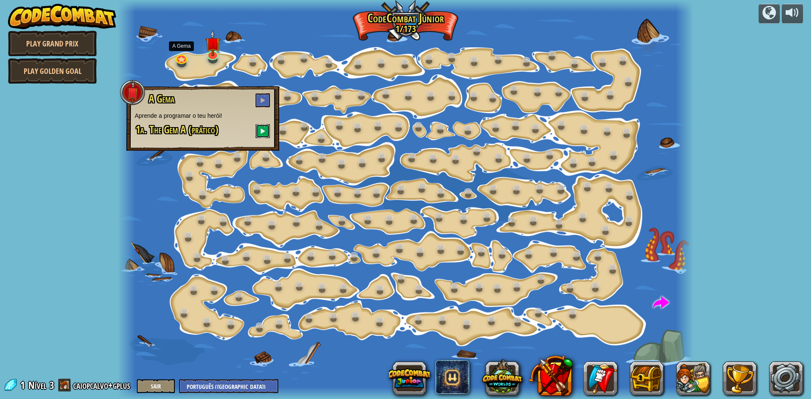
click at [268, 131] on button at bounding box center [262, 131] width 14 height 14
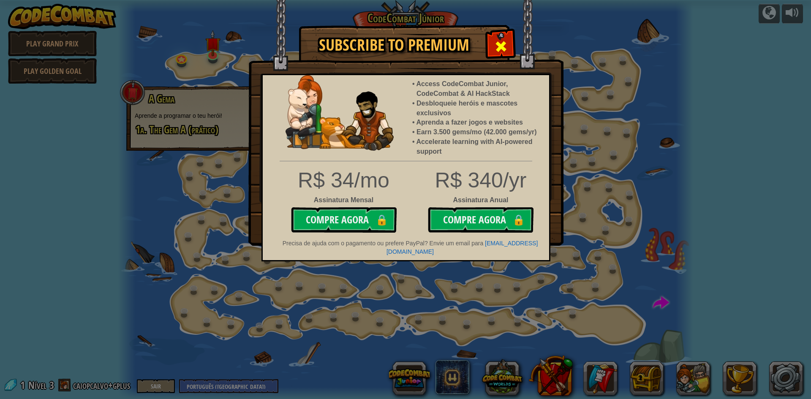
click at [501, 45] on span at bounding box center [501, 47] width 14 height 14
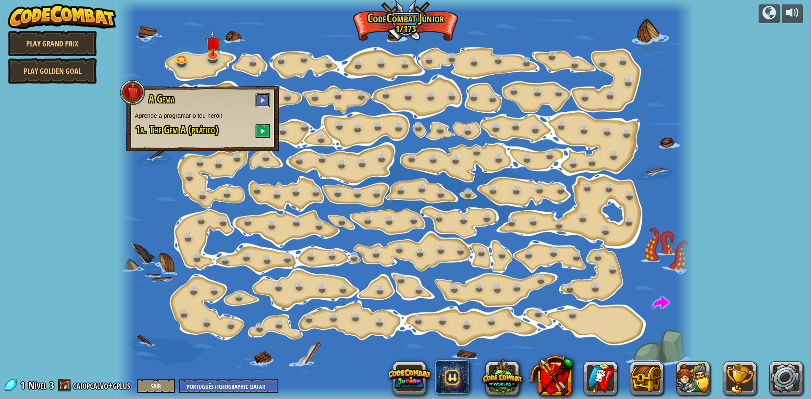
click at [259, 101] on button at bounding box center [262, 100] width 14 height 14
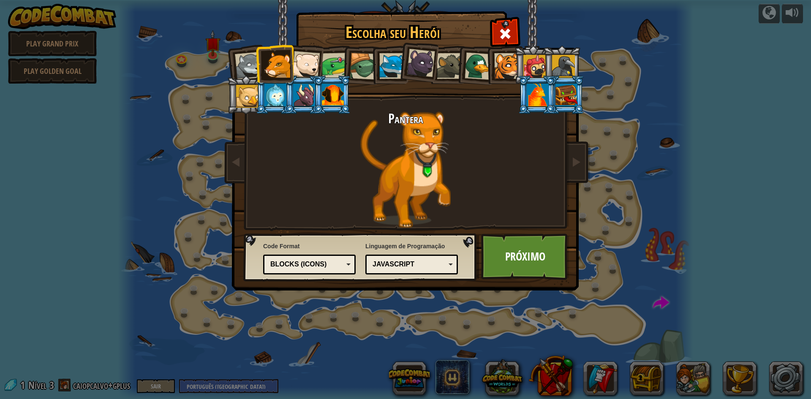
click at [413, 261] on div "JavaScript" at bounding box center [408, 265] width 73 height 10
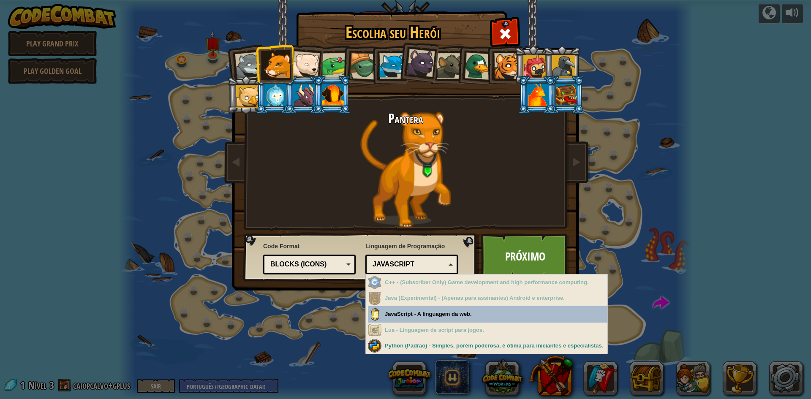
click at [343, 267] on div "Blocks (Icons)" at bounding box center [310, 264] width 82 height 13
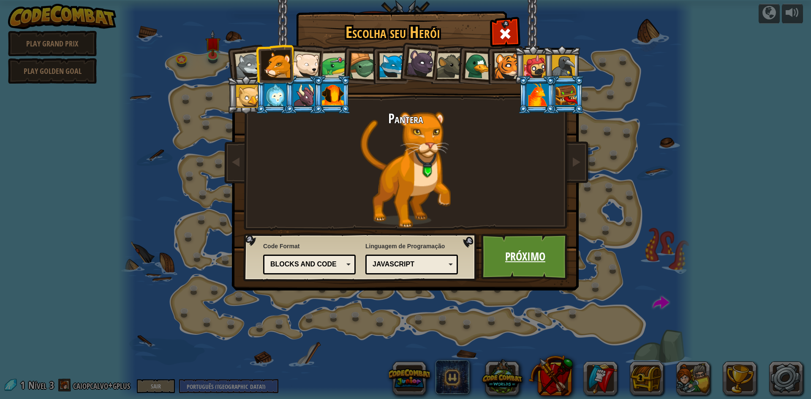
click at [512, 258] on link "Próximo" at bounding box center [525, 257] width 88 height 46
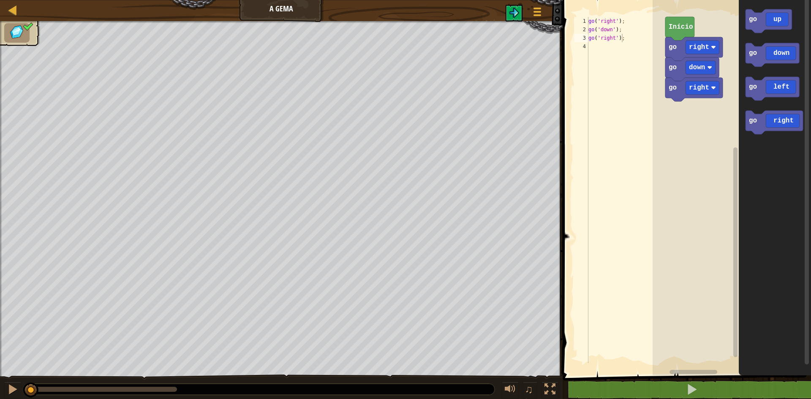
type textarea "go('right');"
drag, startPoint x: 621, startPoint y: 22, endPoint x: 595, endPoint y: 23, distance: 25.8
click at [595, 23] on div "go ( 'right' ) ; go ( 'down' ) ; go ( 'right' ) ;" at bounding box center [626, 198] width 79 height 363
click at [620, 39] on div "go ( 'right' ) ; go ( 'down' ) ; go ( 'right' ) ;" at bounding box center [626, 198] width 79 height 363
drag, startPoint x: 622, startPoint y: 38, endPoint x: 594, endPoint y: 38, distance: 27.9
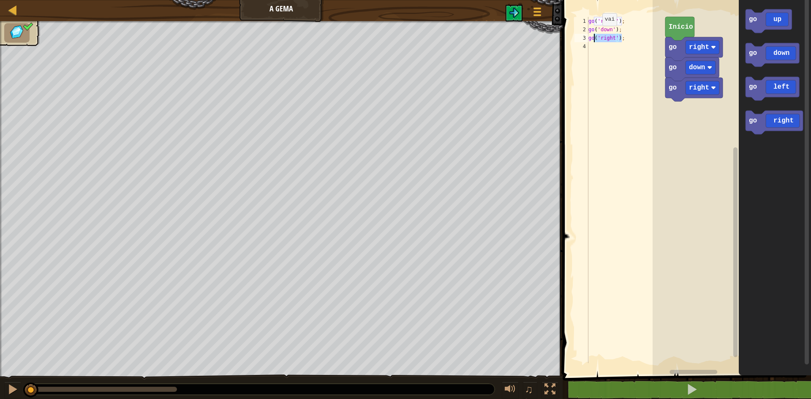
click at [594, 38] on div "go ( 'right' ) ; go ( 'down' ) ; go ( 'right' ) ;" at bounding box center [626, 198] width 79 height 363
click at [619, 41] on div "go ( 'right' ) ; go ( 'down' ) ; go ( 'right' ) ;" at bounding box center [626, 190] width 79 height 346
click at [8, 389] on div at bounding box center [12, 389] width 11 height 11
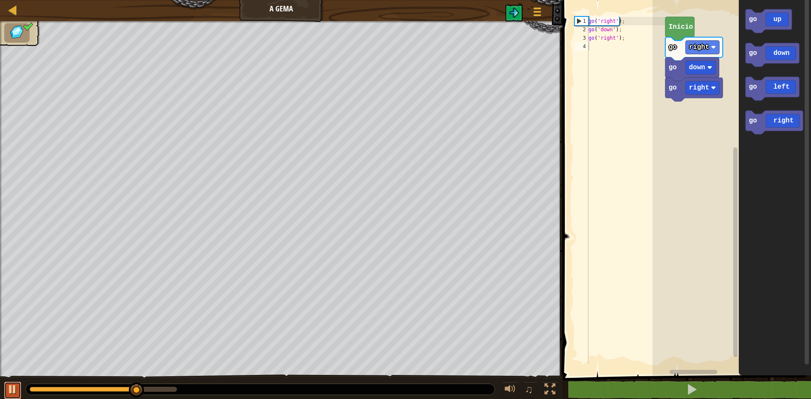
click at [10, 389] on div at bounding box center [12, 389] width 11 height 11
click at [712, 45] on image "Espaço de trabalho do Blockly" at bounding box center [713, 47] width 5 height 5
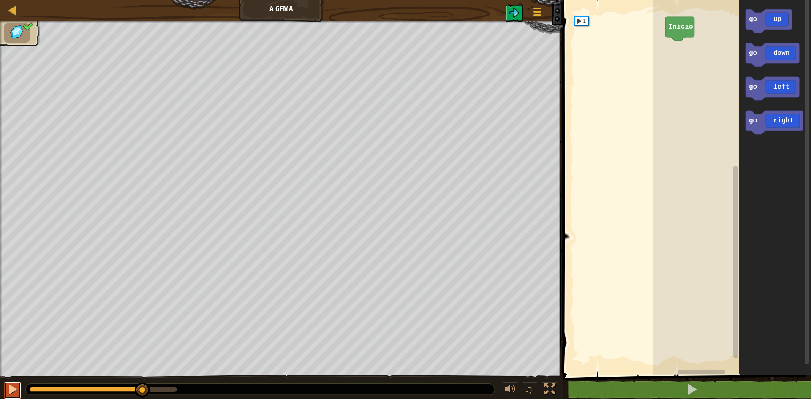
click at [10, 386] on div at bounding box center [12, 389] width 11 height 11
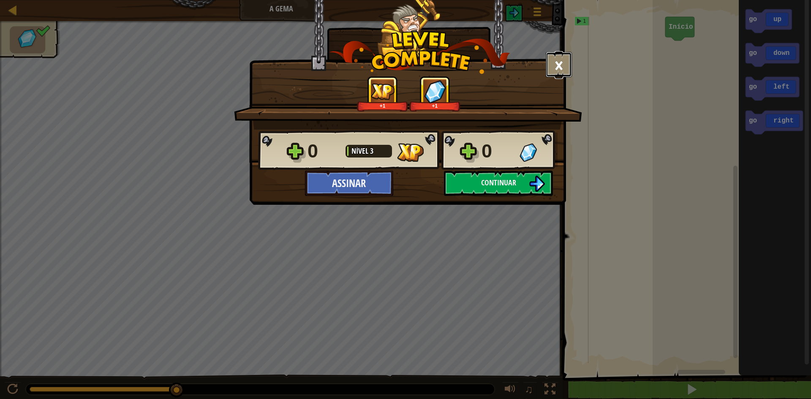
click at [560, 75] on button "×" at bounding box center [559, 64] width 26 height 25
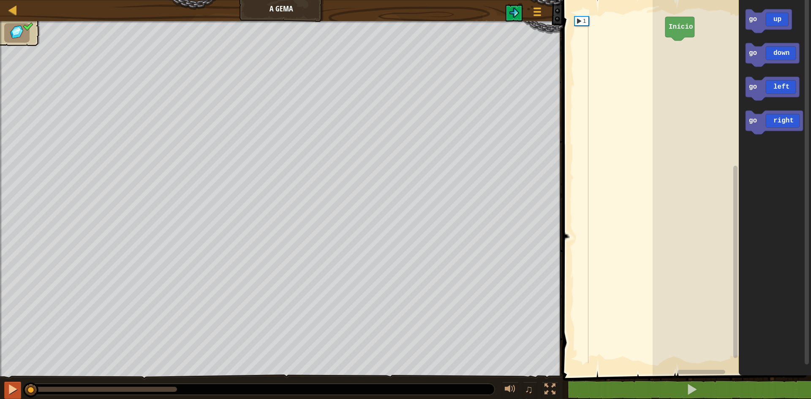
drag, startPoint x: 170, startPoint y: 386, endPoint x: 20, endPoint y: 387, distance: 149.9
click at [20, 387] on div "♫" at bounding box center [281, 387] width 562 height 25
click at [595, 30] on div at bounding box center [626, 198] width 79 height 363
drag, startPoint x: 599, startPoint y: 30, endPoint x: 597, endPoint y: 23, distance: 6.7
click at [599, 30] on div at bounding box center [626, 198] width 79 height 363
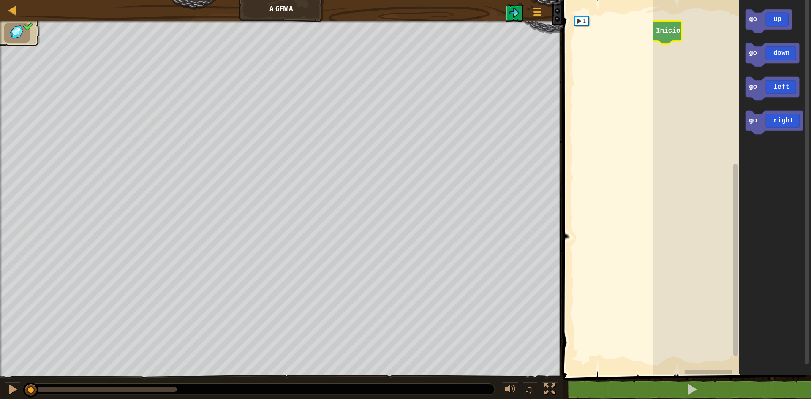
click at [592, 19] on div at bounding box center [626, 198] width 79 height 363
click at [578, 22] on div "1" at bounding box center [582, 21] width 14 height 8
click at [613, 35] on div at bounding box center [626, 198] width 79 height 363
click at [538, 15] on span at bounding box center [537, 15] width 8 height 2
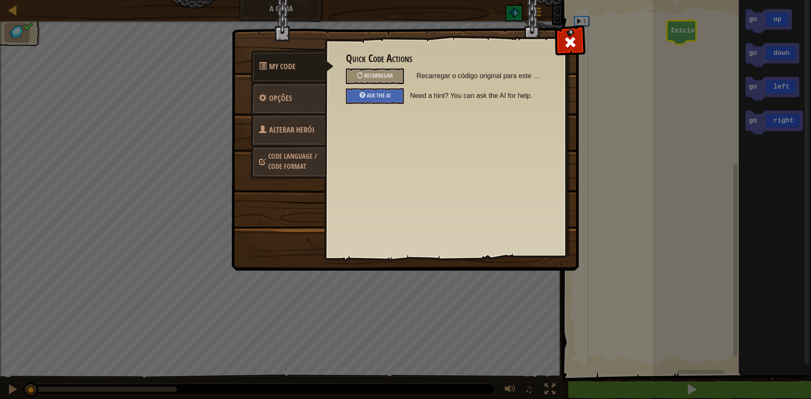
click at [585, 30] on div "My Code Opções Alterar Herói Code Language / Code Format Quick Code Actions Rec…" at bounding box center [405, 199] width 811 height 399
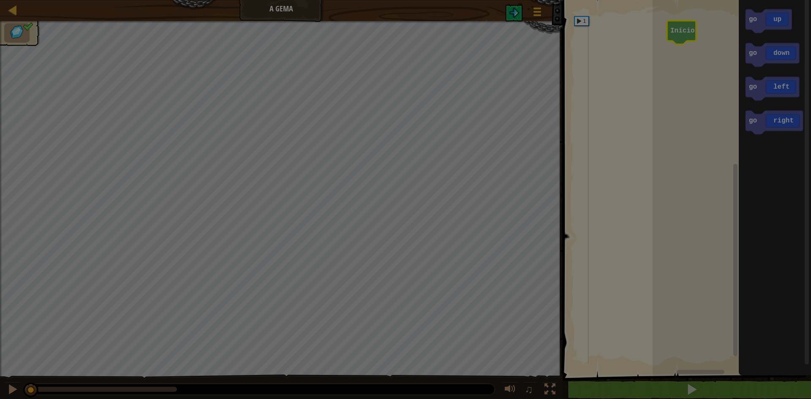
click at [577, 37] on div at bounding box center [405, 199] width 811 height 399
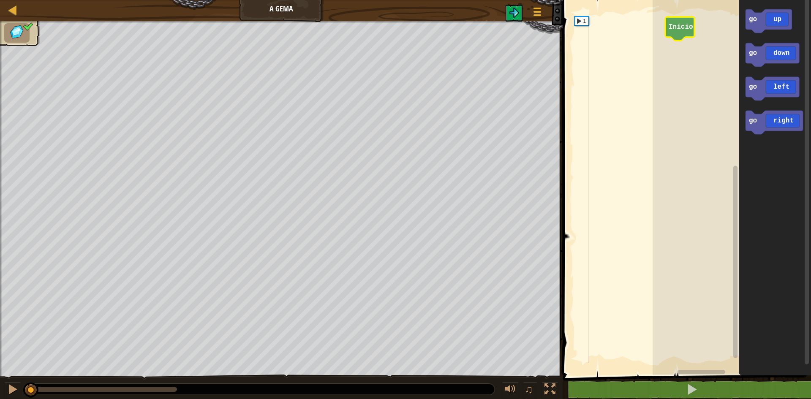
select select "pt-BR"
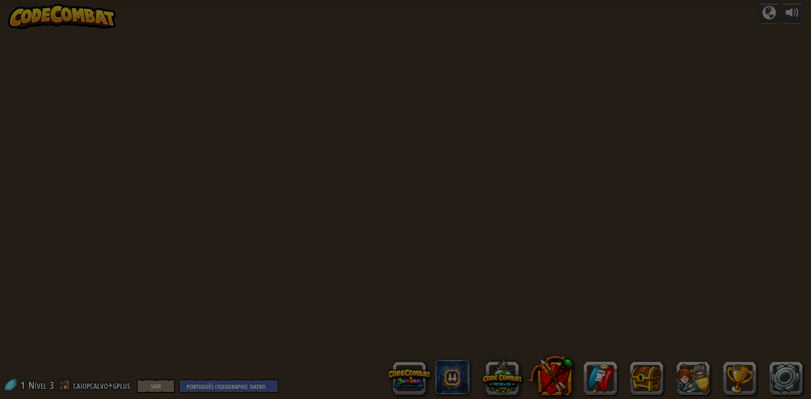
select select "pt-BR"
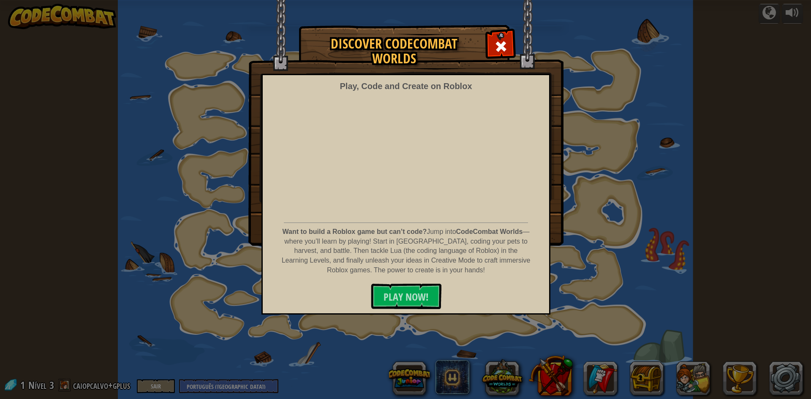
select select "pt-BR"
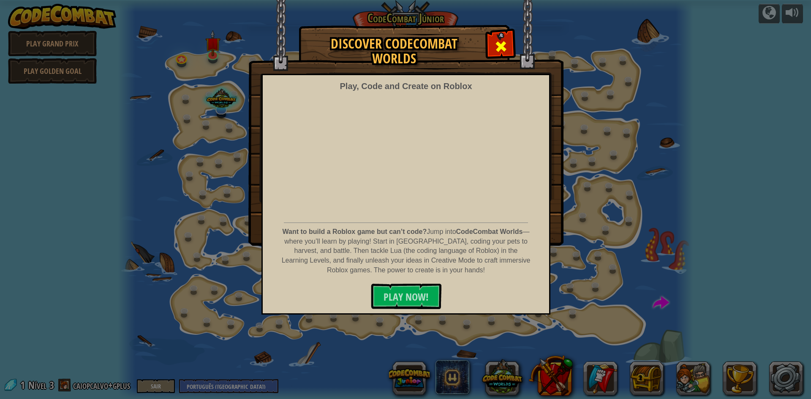
click at [497, 47] on span at bounding box center [501, 47] width 14 height 14
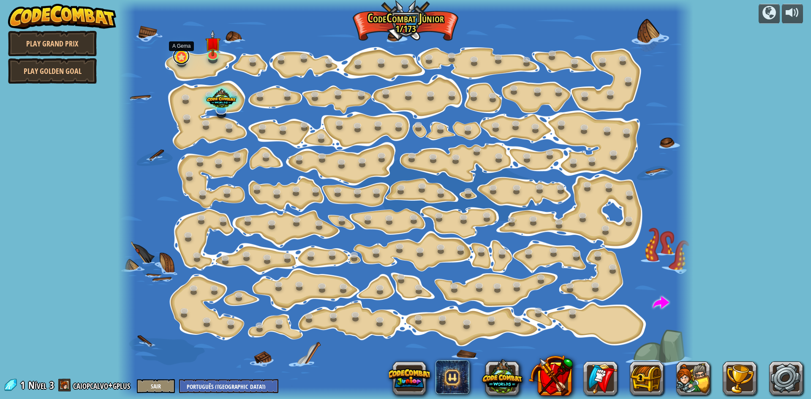
click at [183, 59] on link at bounding box center [181, 56] width 17 height 17
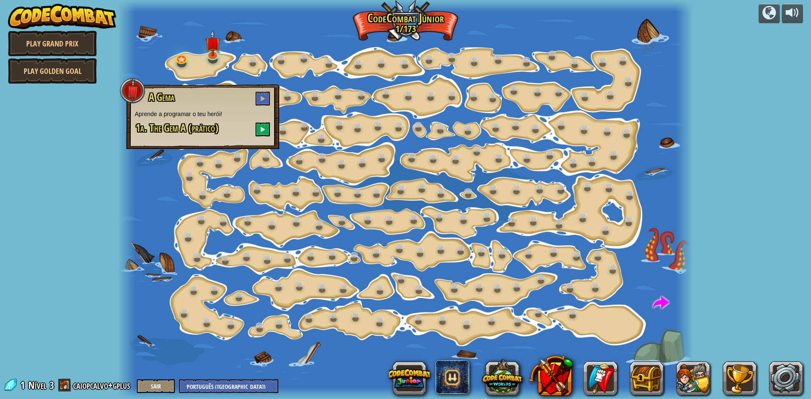
click at [251, 98] on h3 "A Gema" at bounding box center [209, 99] width 123 height 14
click at [264, 96] on span at bounding box center [263, 98] width 6 height 6
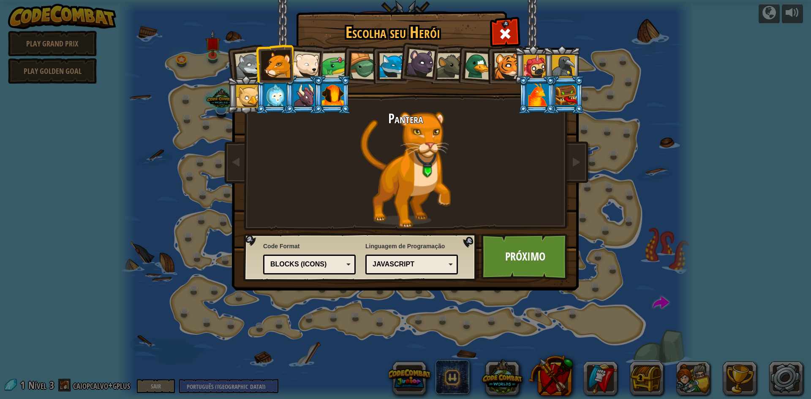
click at [305, 260] on div "Blocks (Icons)" at bounding box center [306, 265] width 73 height 10
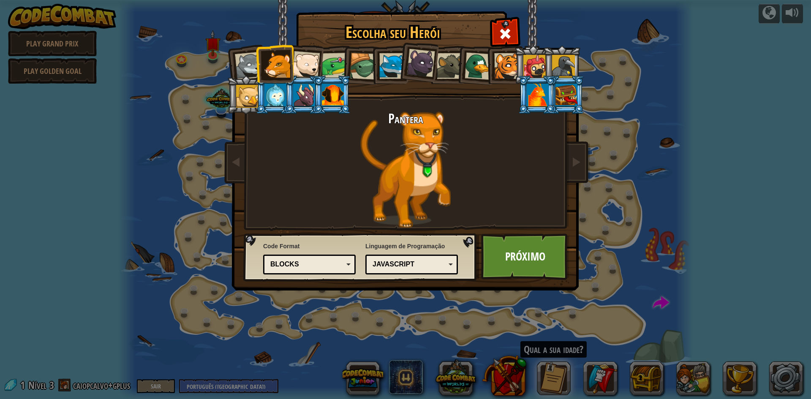
click at [315, 271] on div "Text code Blocks and code Blocks Blocks (Icons) Blocks" at bounding box center [309, 265] width 92 height 20
click at [333, 269] on div "Blocos" at bounding box center [310, 264] width 82 height 13
click at [513, 267] on link "Próximo" at bounding box center [525, 257] width 88 height 46
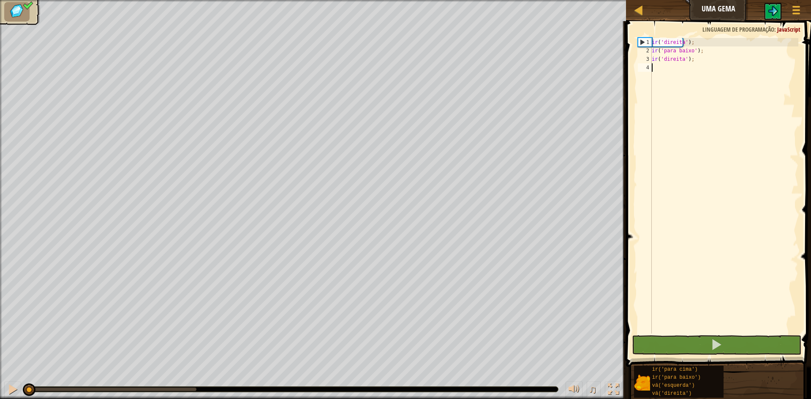
click at [698, 74] on div "ir ( 'direita' ) ; ir ( 'para baixo' ) ; ir ( 'direita' ) ;" at bounding box center [724, 194] width 148 height 312
click at [17, 389] on div at bounding box center [12, 389] width 11 height 11
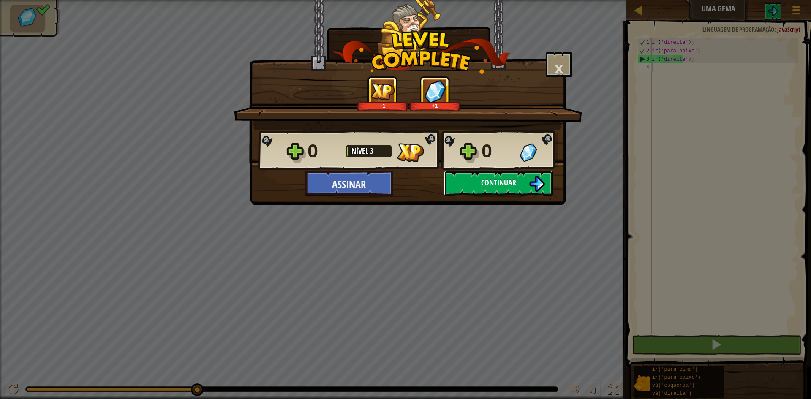
click at [501, 189] on button "Continuar" at bounding box center [498, 183] width 109 height 25
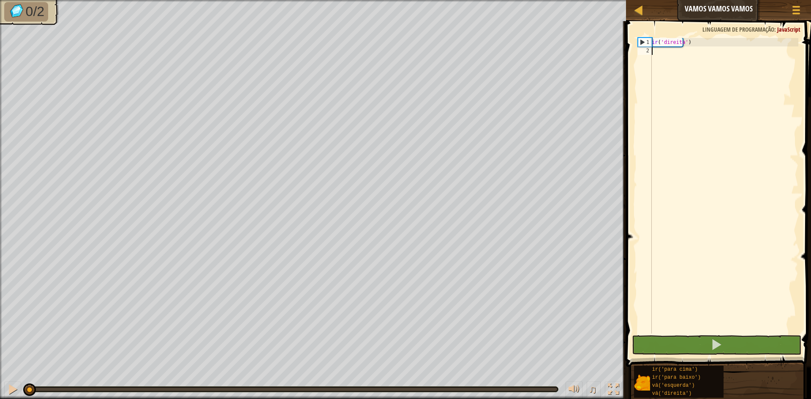
click at [716, 52] on div "ir ( 'direita' )" at bounding box center [724, 194] width 148 height 312
click at [698, 60] on div "ir ( 'direita' )" at bounding box center [724, 194] width 148 height 312
click at [677, 62] on div "ir ( 'direita' )" at bounding box center [724, 194] width 148 height 312
click at [684, 64] on div "go ( 'right' )" at bounding box center [724, 194] width 148 height 312
click at [674, 56] on div "go ( 'right' )" at bounding box center [724, 194] width 148 height 312
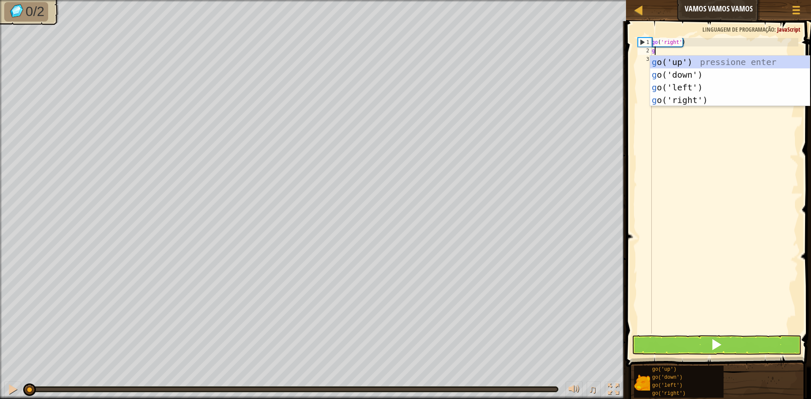
scroll to position [4, 0]
type textarea "go"
click at [697, 101] on div "go ('up') pressione enter go ('down') pressione enter go ('left') pressione ent…" at bounding box center [730, 94] width 160 height 76
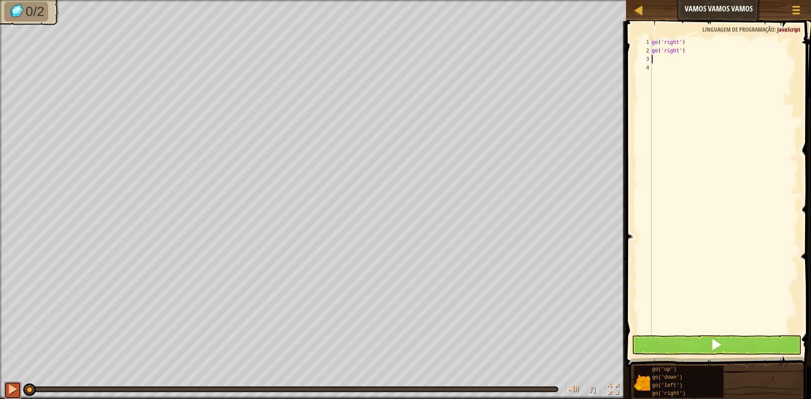
click at [9, 388] on div at bounding box center [12, 389] width 11 height 11
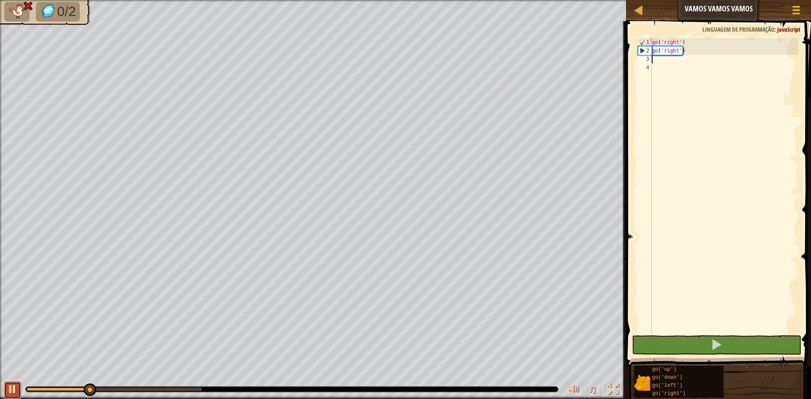
click at [9, 388] on div at bounding box center [12, 389] width 11 height 11
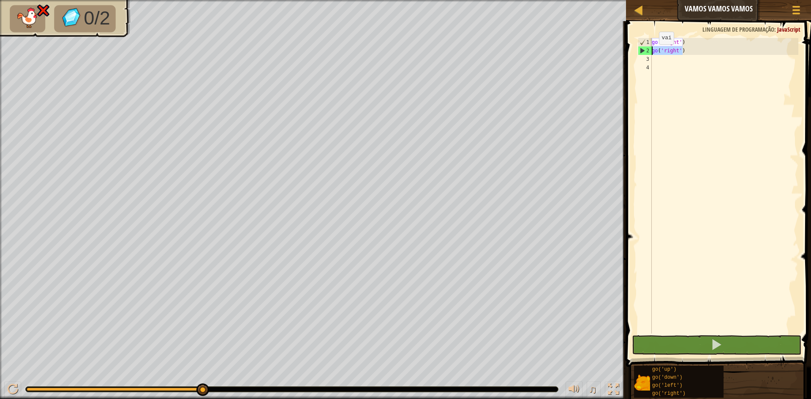
drag, startPoint x: 691, startPoint y: 54, endPoint x: 652, endPoint y: 53, distance: 39.7
click at [652, 53] on div "go ( 'right' ) go ( 'right' )" at bounding box center [724, 194] width 148 height 312
type textarea "go('right')"
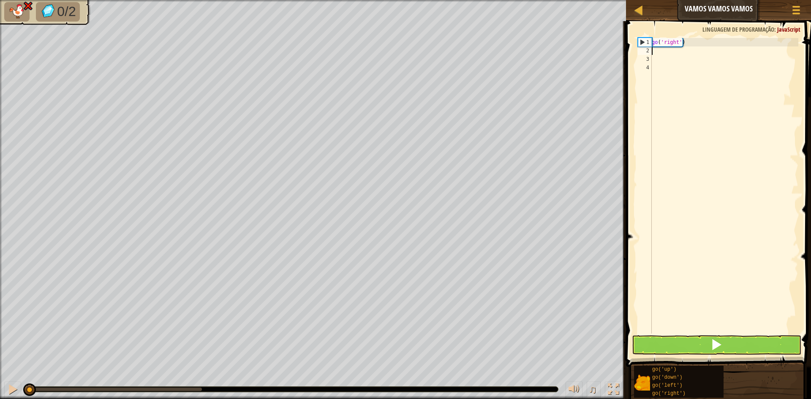
click at [24, 364] on div "0/2 ♫ Pantera" at bounding box center [405, 199] width 811 height 399
click at [10, 384] on div at bounding box center [12, 389] width 11 height 11
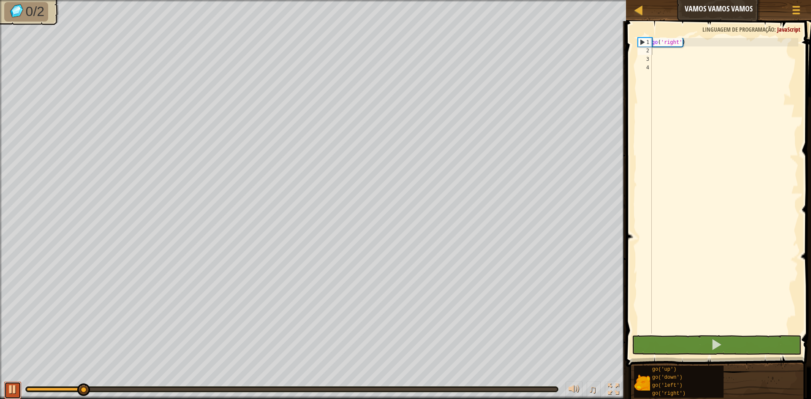
click at [10, 384] on div at bounding box center [12, 389] width 11 height 11
click at [18, 387] on button at bounding box center [12, 390] width 17 height 17
click at [98, 392] on div at bounding box center [291, 389] width 533 height 6
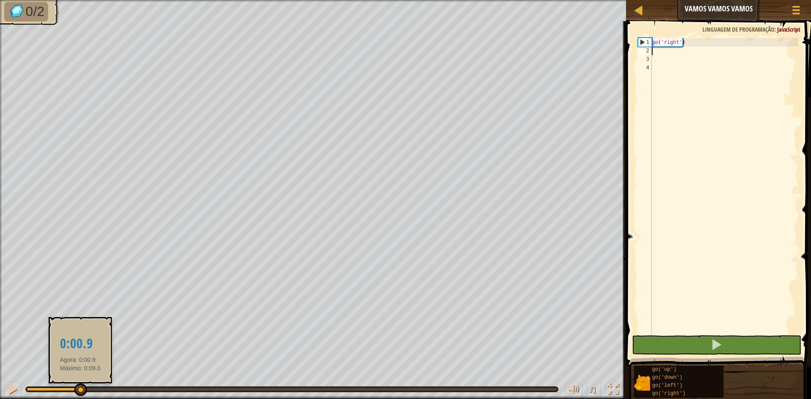
drag, startPoint x: 92, startPoint y: 389, endPoint x: 80, endPoint y: 390, distance: 11.9
click at [80, 390] on div at bounding box center [53, 389] width 53 height 3
drag, startPoint x: 80, startPoint y: 390, endPoint x: 90, endPoint y: 389, distance: 10.7
click at [90, 389] on div at bounding box center [90, 389] width 13 height 13
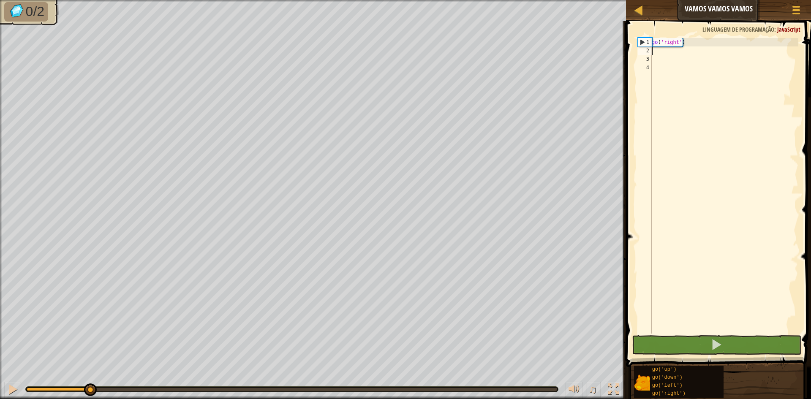
click at [54, 392] on div at bounding box center [291, 389] width 533 height 6
click at [53, 389] on div at bounding box center [58, 389] width 63 height 3
click at [16, 386] on div at bounding box center [12, 389] width 11 height 11
click at [685, 60] on div "go ( 'right' )" at bounding box center [724, 194] width 148 height 312
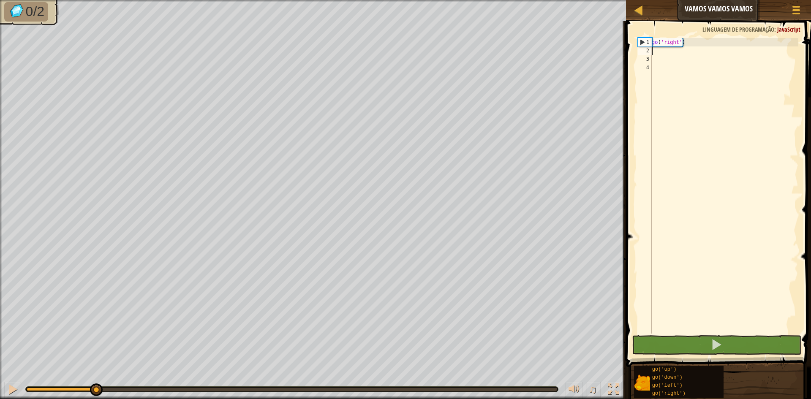
type textarea "go"
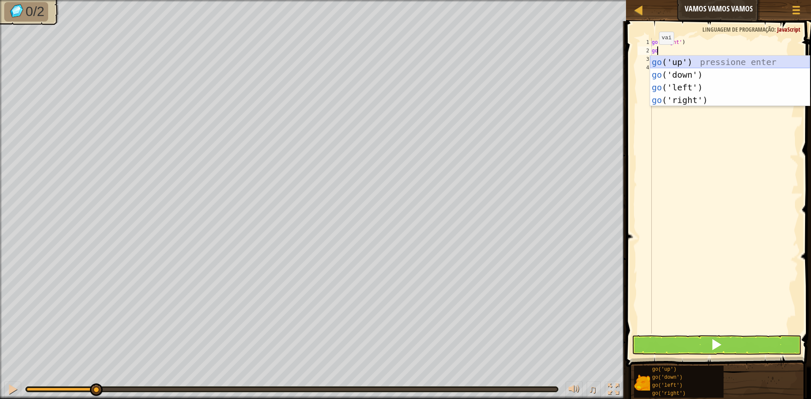
click at [682, 59] on div "go ('up') pressione enter go ('down') pressione enter go ('left') pressione ent…" at bounding box center [730, 94] width 160 height 76
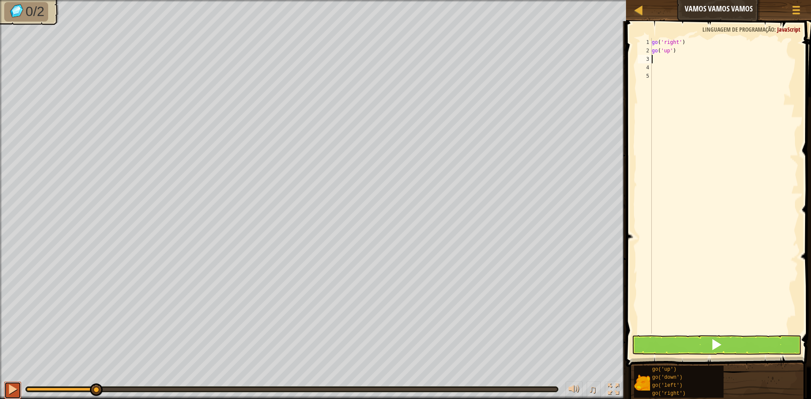
click at [10, 391] on div at bounding box center [12, 389] width 11 height 11
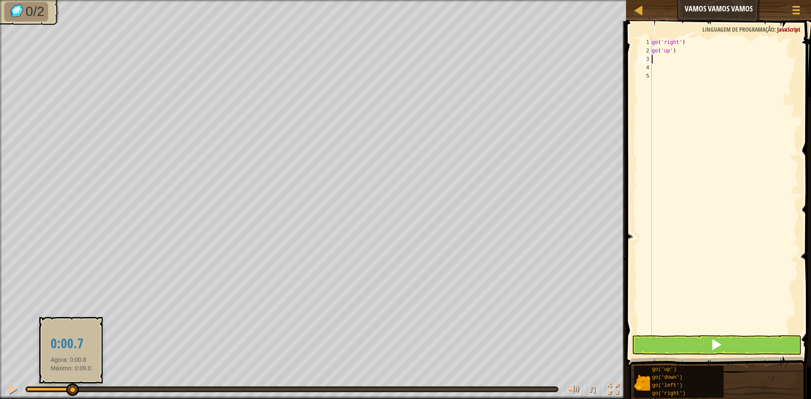
drag, startPoint x: 128, startPoint y: 390, endPoint x: 71, endPoint y: 391, distance: 57.0
click at [71, 391] on div at bounding box center [49, 389] width 45 height 3
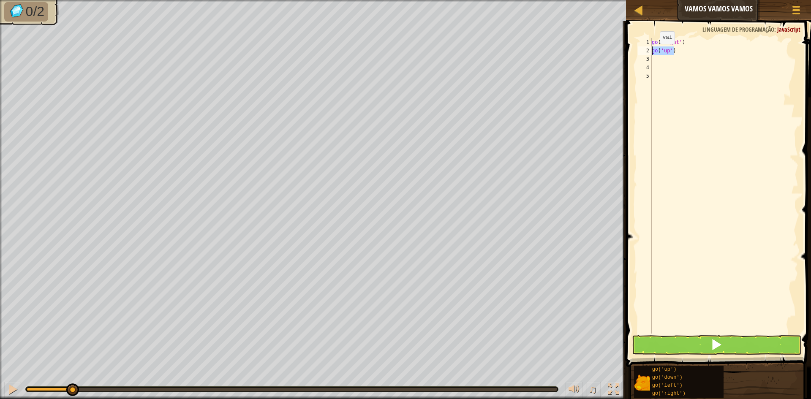
drag, startPoint x: 711, startPoint y: 51, endPoint x: 649, endPoint y: 51, distance: 62.1
click at [649, 51] on div "1 2 3 4 5 go ( 'right' ) go ( 'up' ) הההההההההההההההההההההההההההההההההההההההההה…" at bounding box center [717, 186] width 162 height 296
type textarea "go('up')"
click at [687, 337] on button at bounding box center [716, 344] width 169 height 19
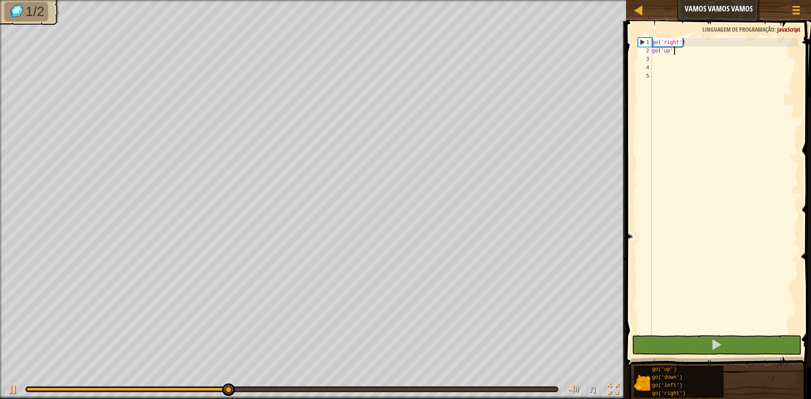
click at [688, 54] on div "go ( 'right' ) go ( 'up' )" at bounding box center [724, 194] width 148 height 312
click at [665, 67] on div "go ( 'right' ) go ( 'up' )" at bounding box center [724, 194] width 148 height 312
click at [671, 54] on div "go ( 'right' ) go ( 'up' )" at bounding box center [724, 194] width 148 height 312
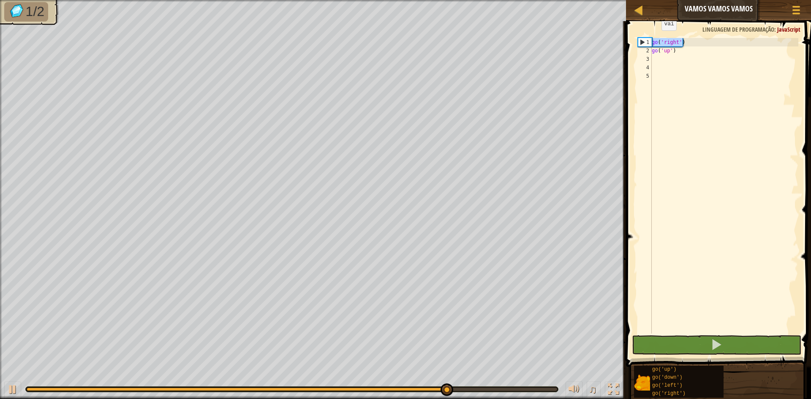
drag, startPoint x: 692, startPoint y: 41, endPoint x: 641, endPoint y: 41, distance: 50.7
click at [641, 41] on div "go('up') 1 2 3 4 5 go ( 'right' ) go ( 'up' ) ההההההההההההההההההההההההההההההההה…" at bounding box center [717, 186] width 162 height 296
click at [659, 54] on div "go ( 'right' ) go ( 'up' )" at bounding box center [724, 194] width 148 height 312
type textarea "go('up')"
click at [659, 57] on div "go ( 'right' ) go ( 'up' )" at bounding box center [724, 194] width 148 height 312
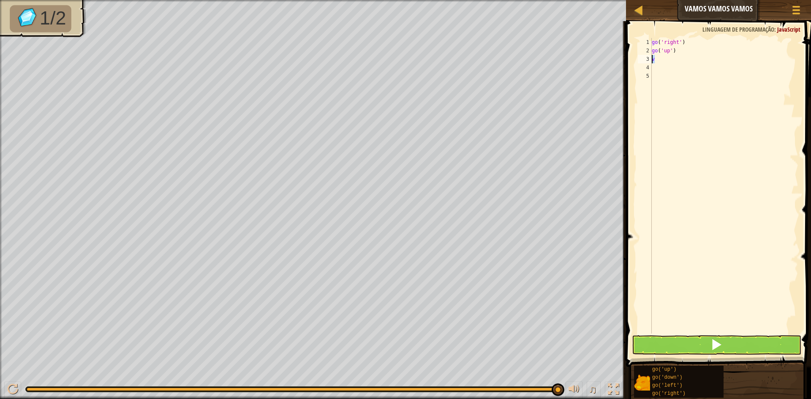
drag, startPoint x: 663, startPoint y: 62, endPoint x: 649, endPoint y: 62, distance: 13.9
click at [649, 62] on div "v 1 2 3 4 5 go ( 'right' ) go ( 'up' ) v הההההההההההההההההההההההההההההההההההההה…" at bounding box center [717, 186] width 162 height 296
paste textarea "go('right')"
type textarea "go('right')"
click at [715, 337] on button at bounding box center [716, 344] width 169 height 19
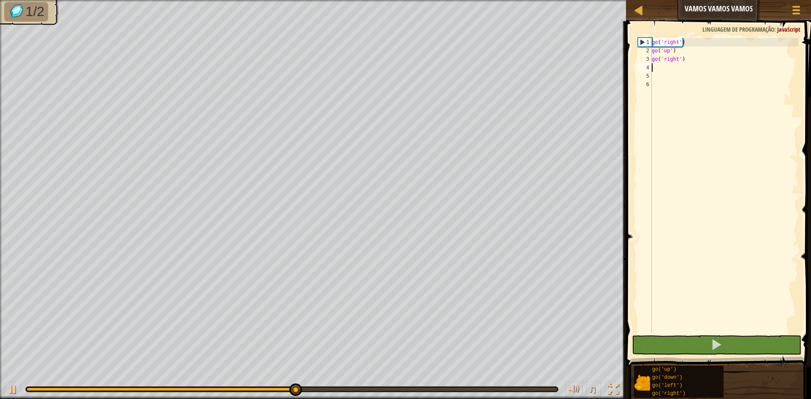
paste textarea "go('right')"
type textarea "go('right')"
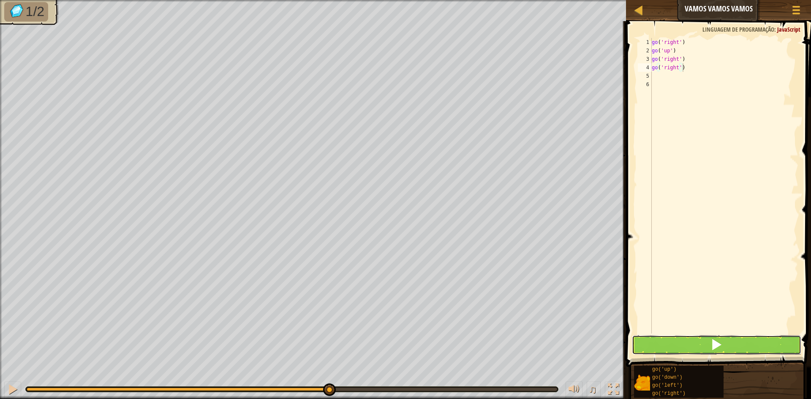
click at [717, 342] on span at bounding box center [716, 345] width 12 height 12
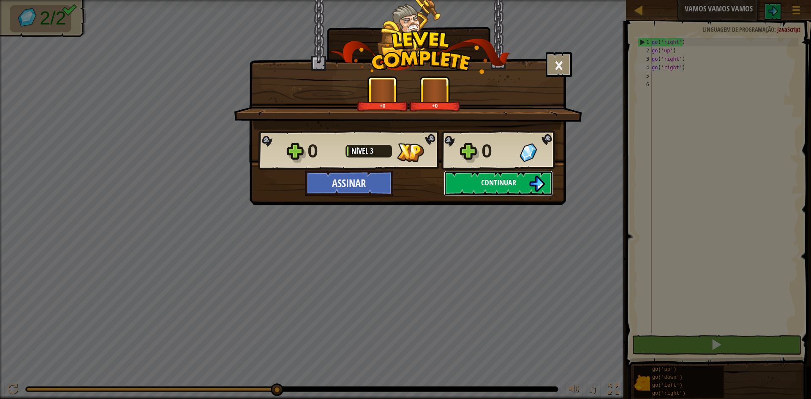
click at [484, 176] on button "Continuar" at bounding box center [498, 183] width 109 height 25
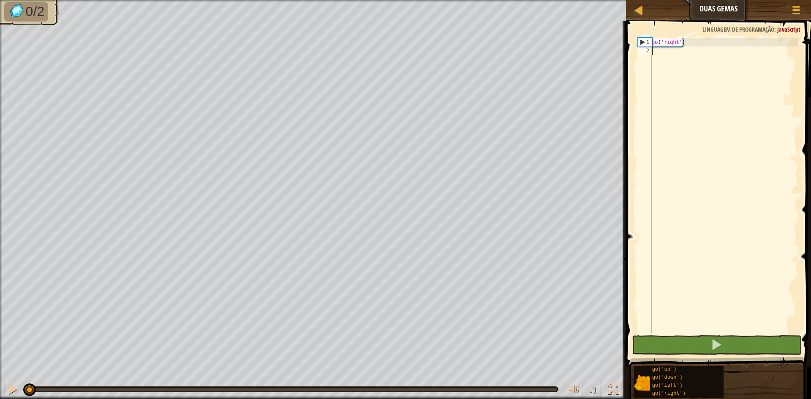
click at [491, 389] on div at bounding box center [292, 389] width 530 height 3
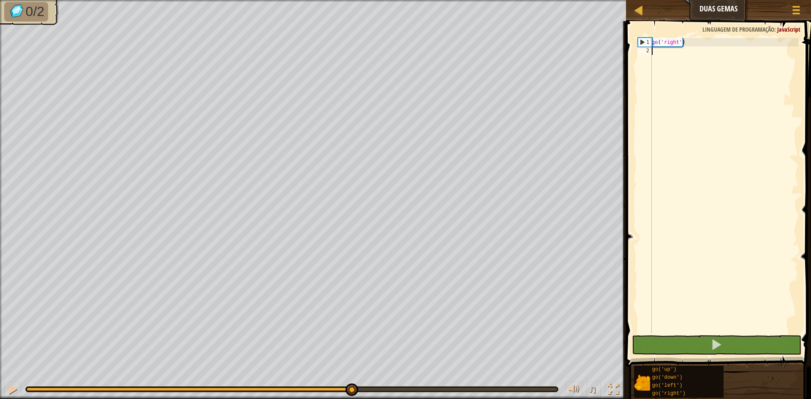
drag, startPoint x: 491, startPoint y: 389, endPoint x: 350, endPoint y: 386, distance: 141.5
